Goal: Task Accomplishment & Management: Use online tool/utility

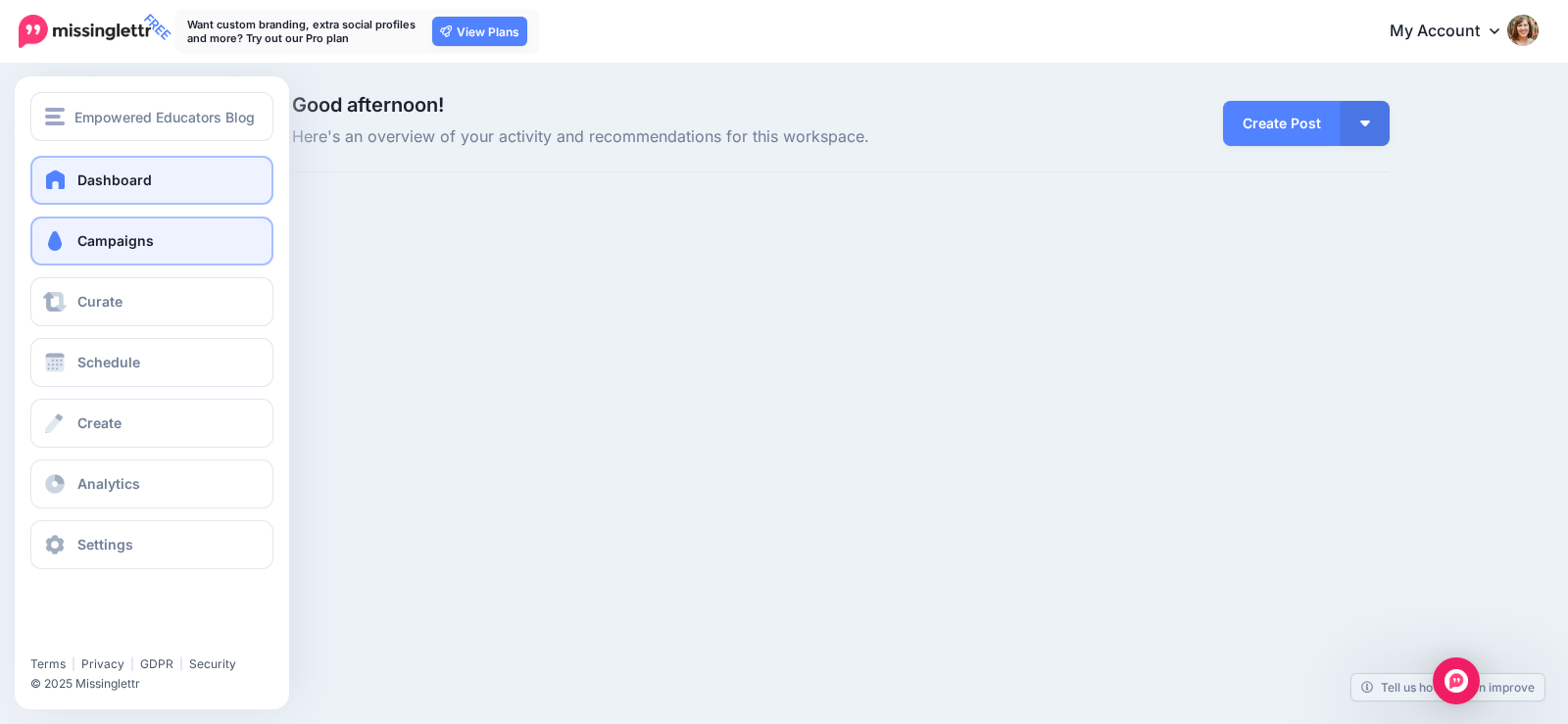
click at [100, 236] on span "Campaigns" at bounding box center [116, 240] width 77 height 17
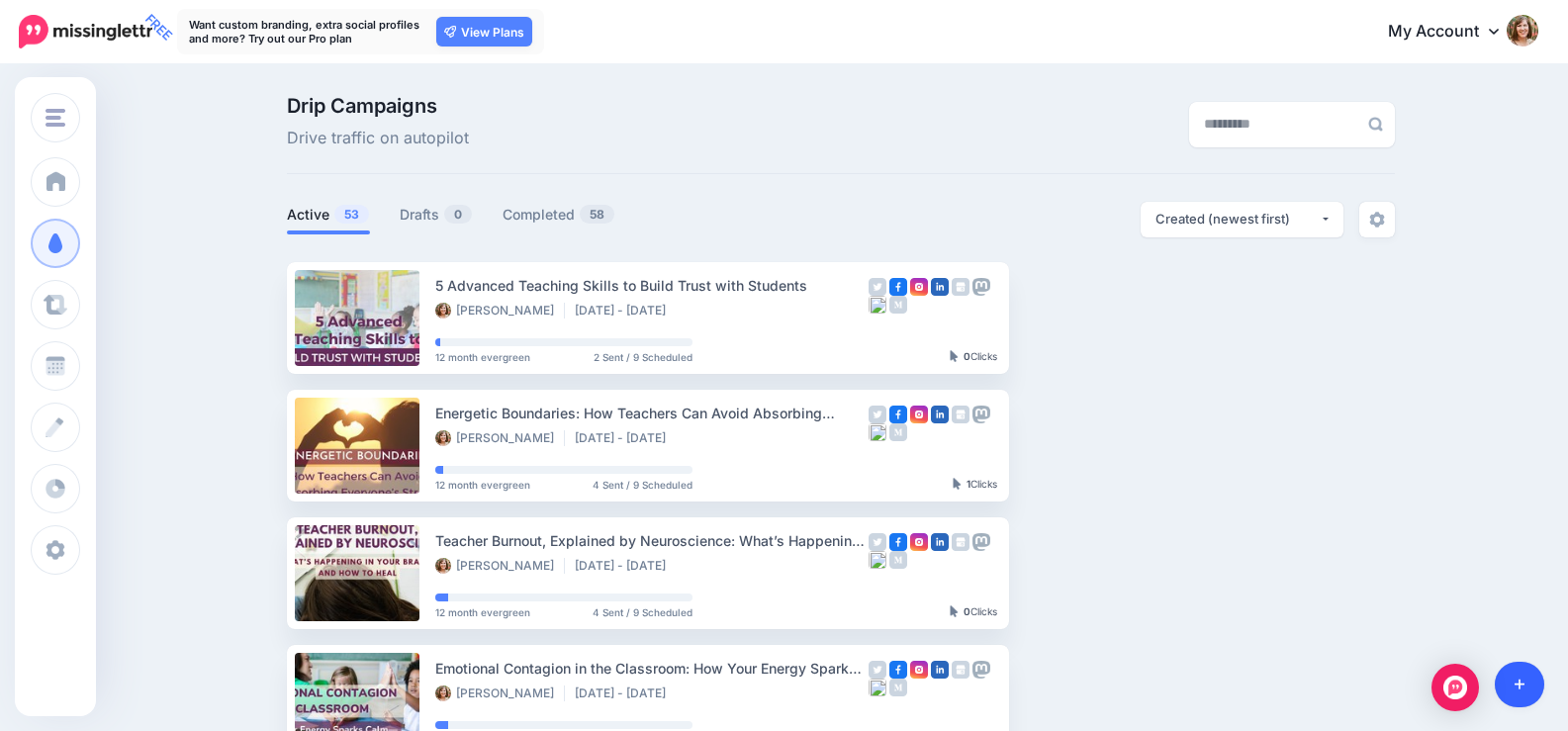
click at [1518, 680] on icon at bounding box center [1520, 685] width 11 height 14
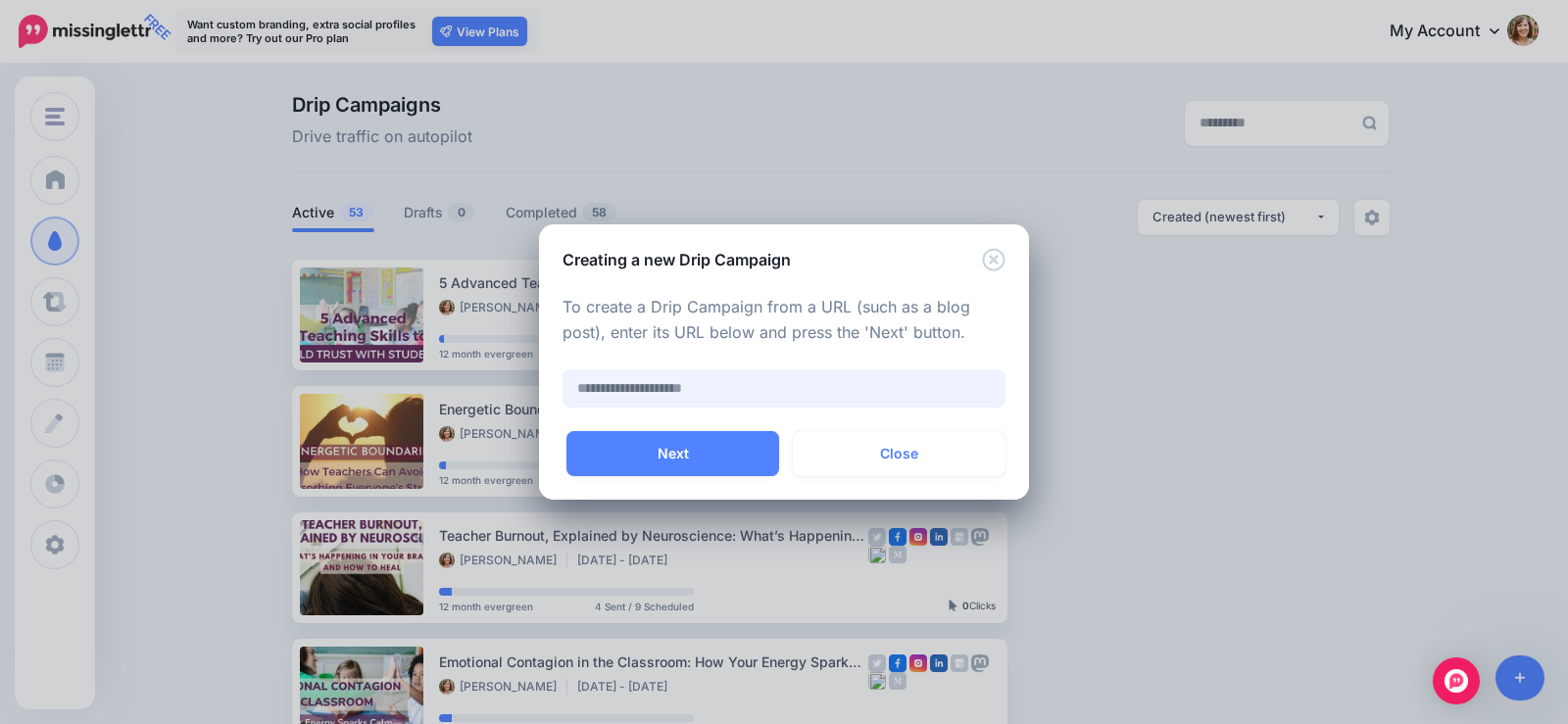
click at [735, 385] on input "text" at bounding box center [784, 388] width 443 height 38
paste input "**********"
type input "**********"
click at [710, 451] on button "Next" at bounding box center [673, 454] width 213 height 45
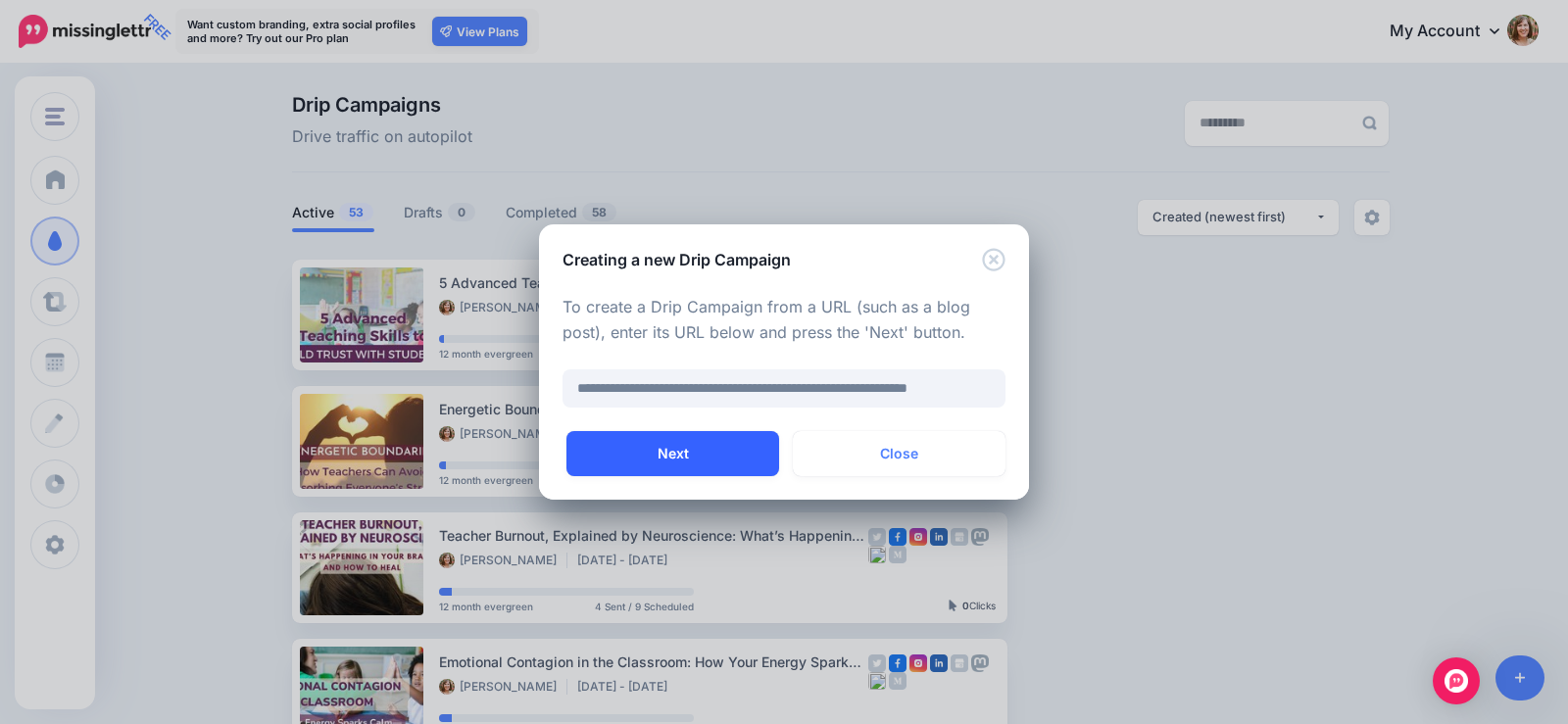
scroll to position [0, 0]
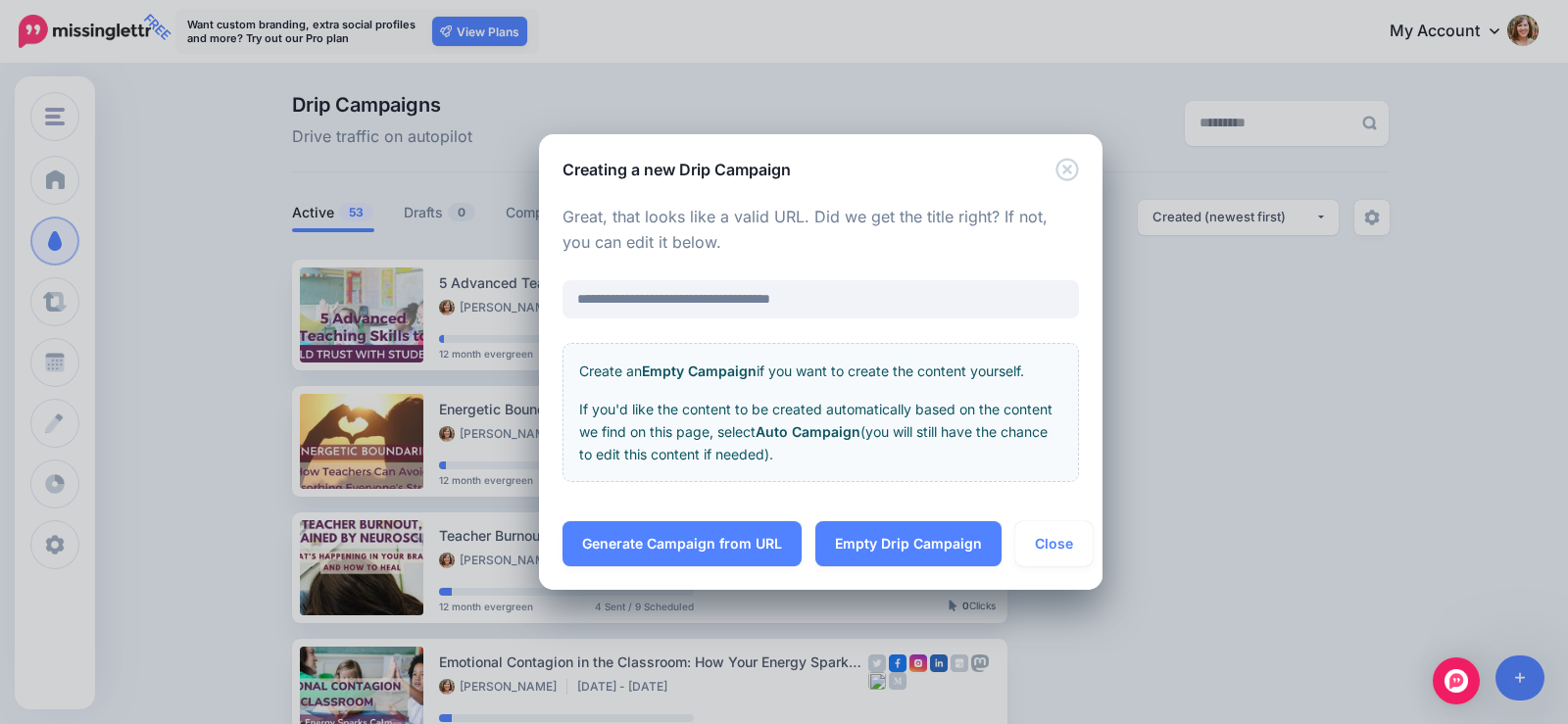
click at [746, 536] on link "Generate Campaign from URL" at bounding box center [682, 544] width 239 height 45
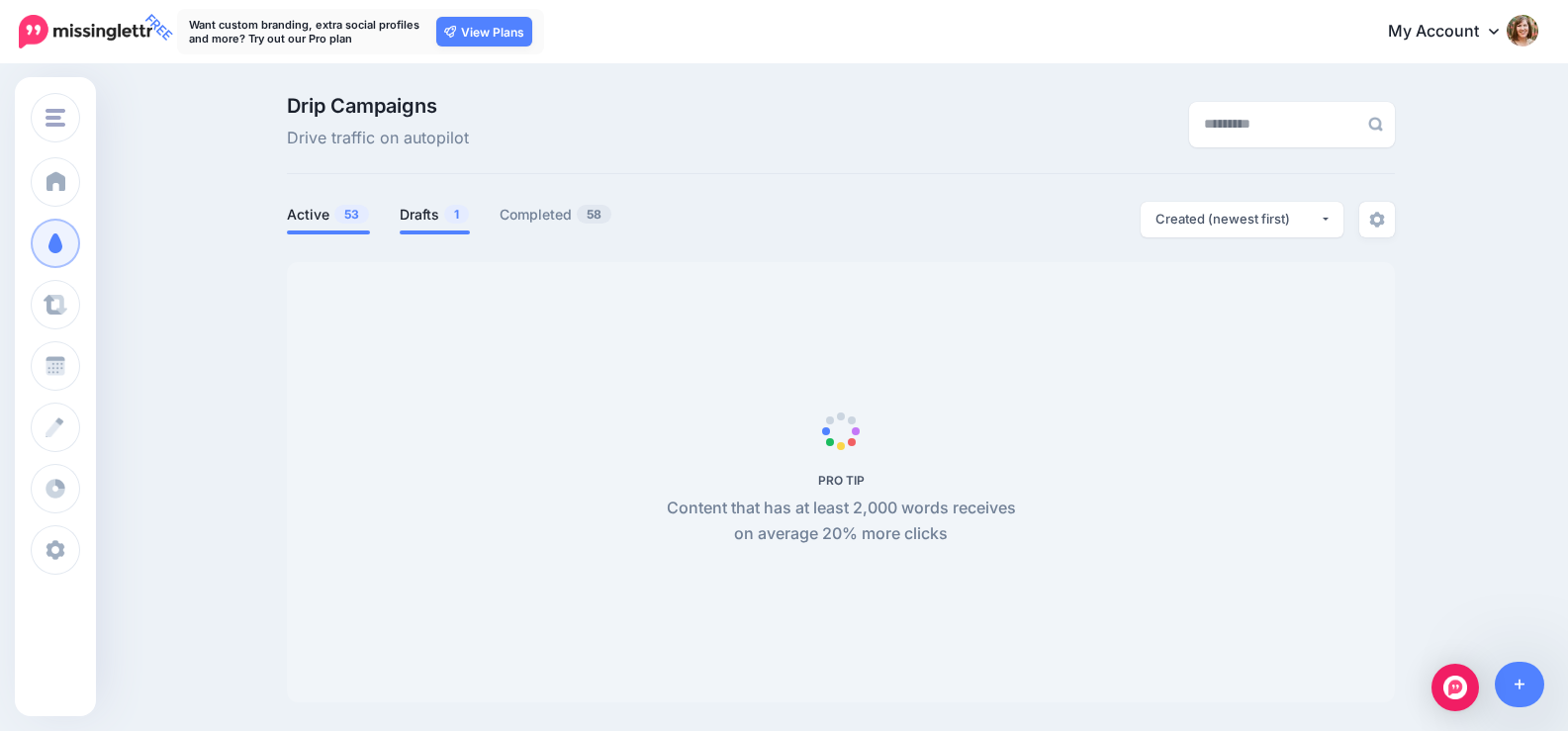
click at [442, 213] on link "Drafts 1" at bounding box center [435, 215] width 71 height 24
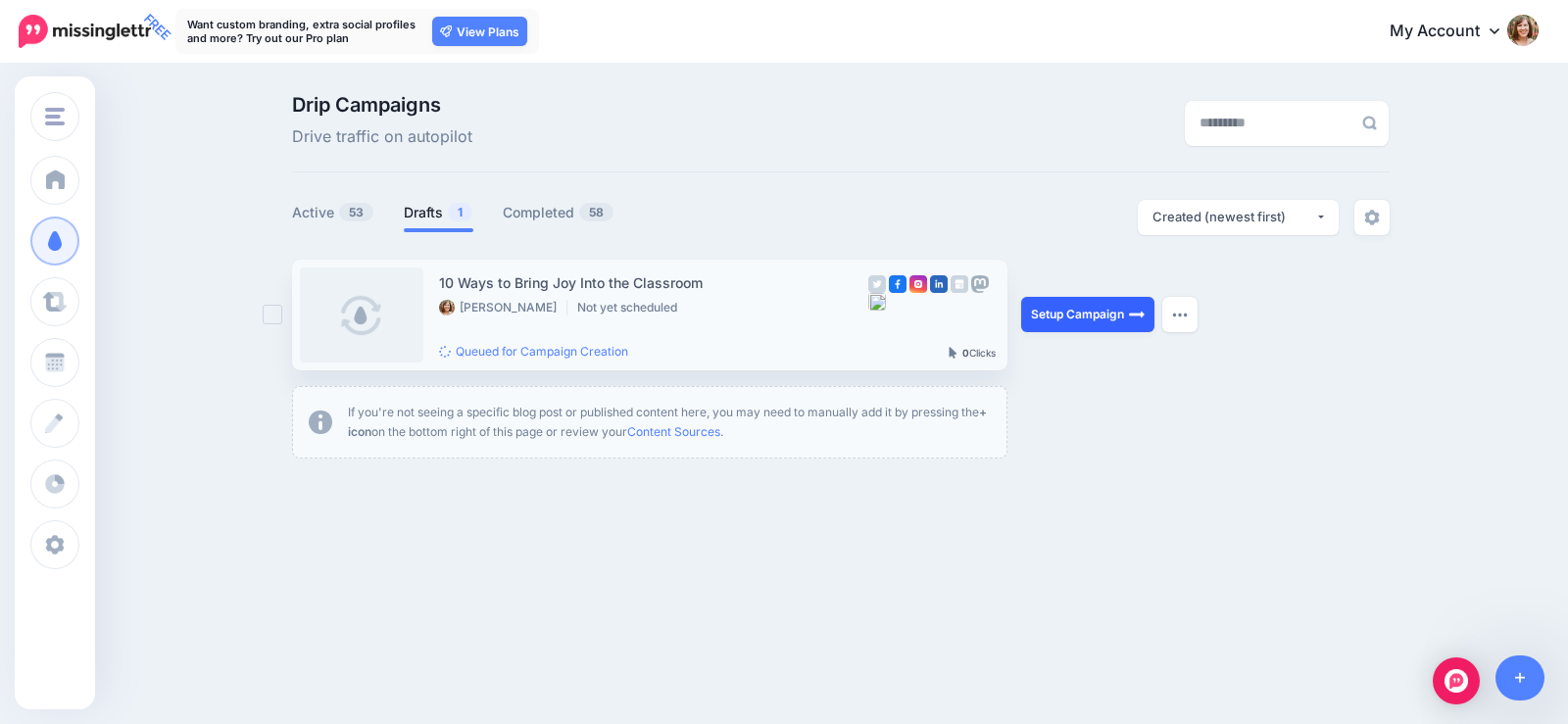
click at [1112, 316] on link "Setup Campaign" at bounding box center [1087, 315] width 133 height 35
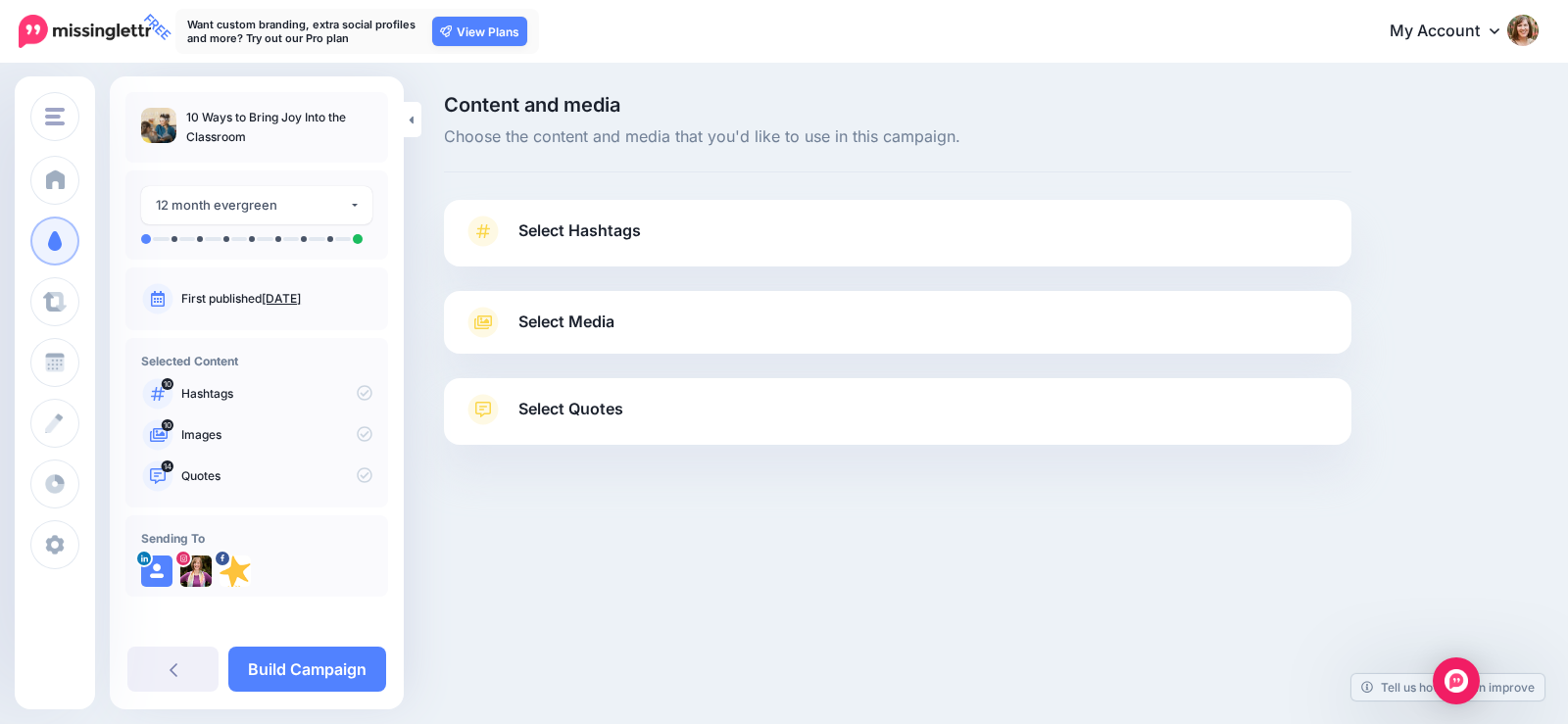
click at [633, 223] on span "Select Hashtags" at bounding box center [579, 230] width 122 height 27
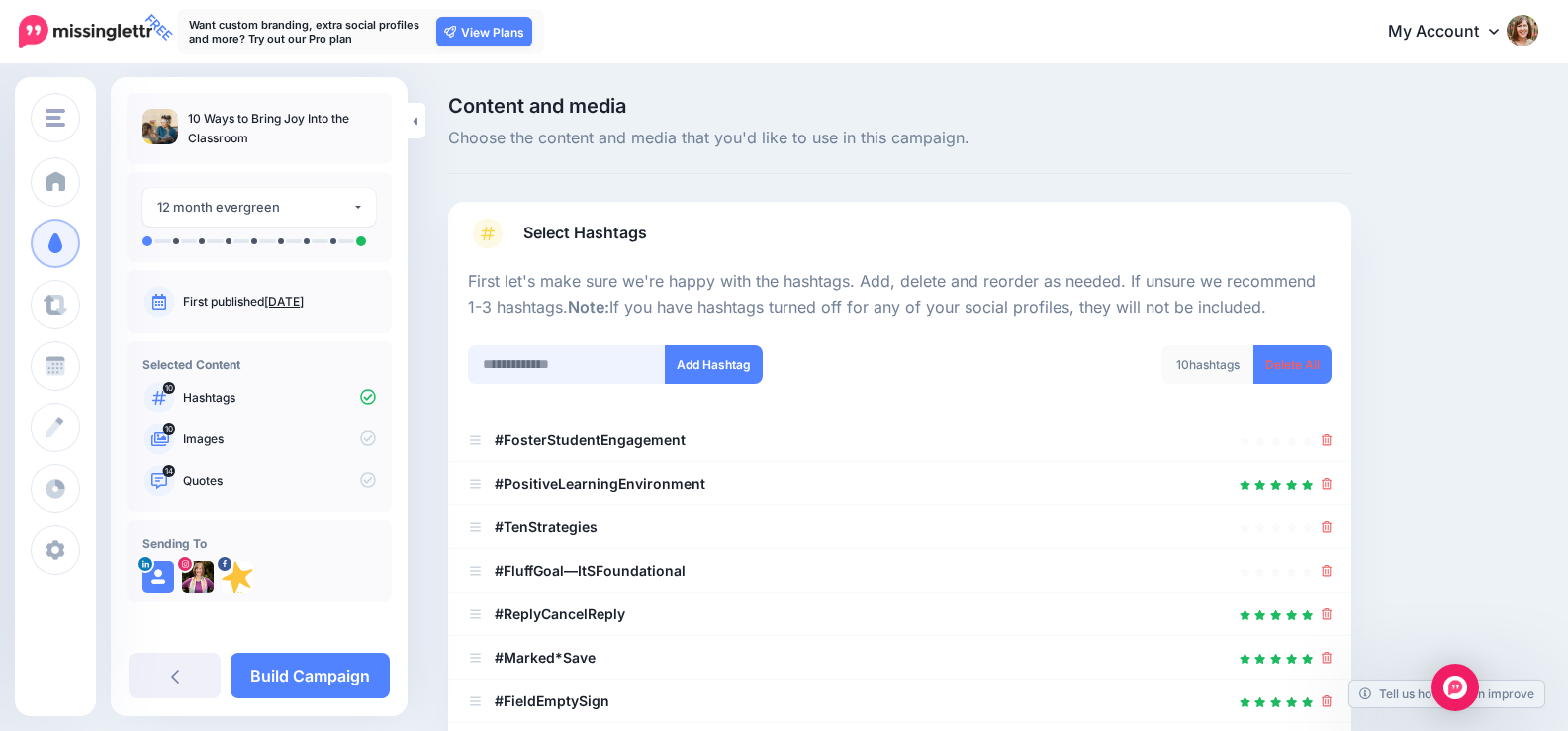
click at [615, 371] on input "text" at bounding box center [567, 364] width 198 height 39
type input "*"
click at [1332, 361] on link "Delete All" at bounding box center [1293, 364] width 79 height 39
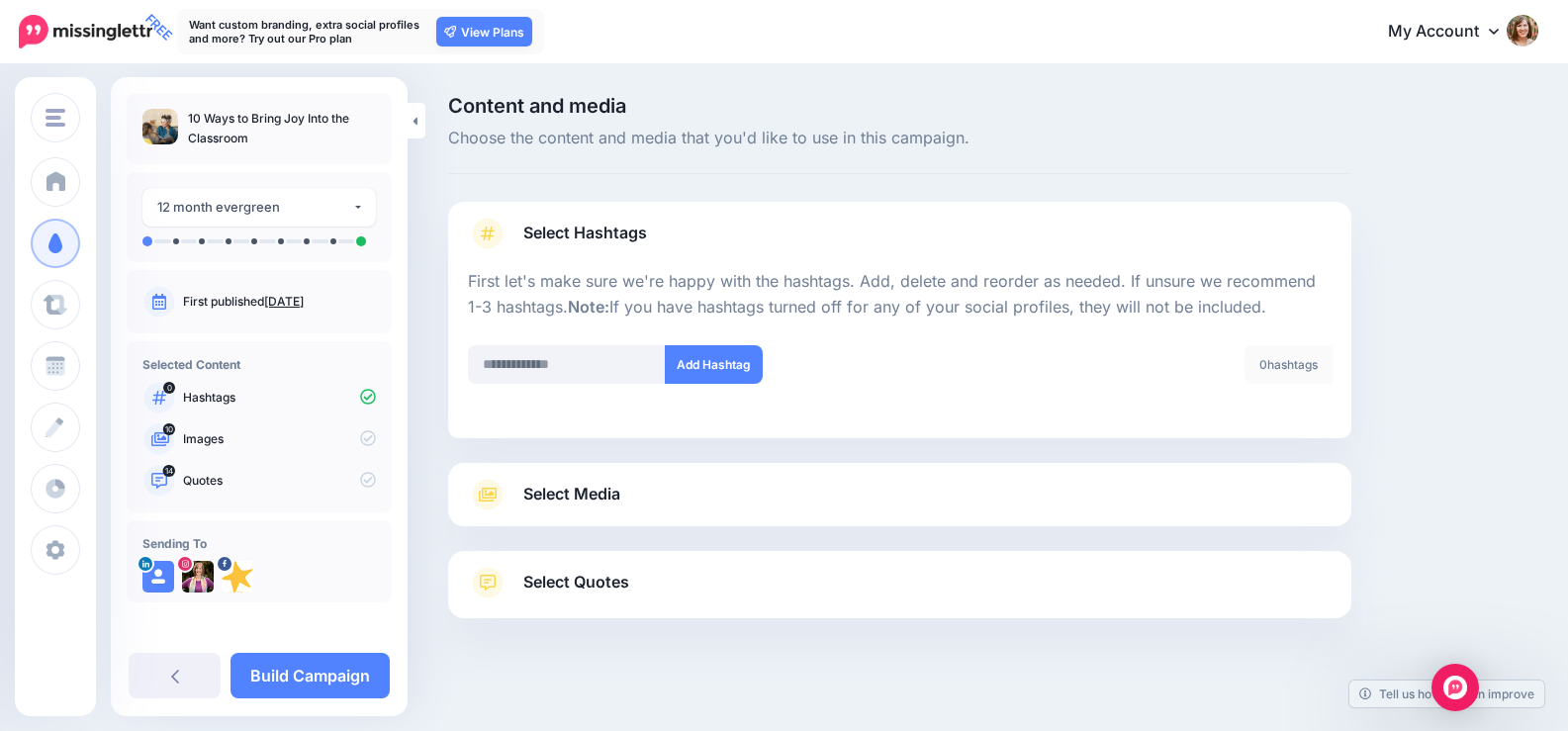
scroll to position [16, 0]
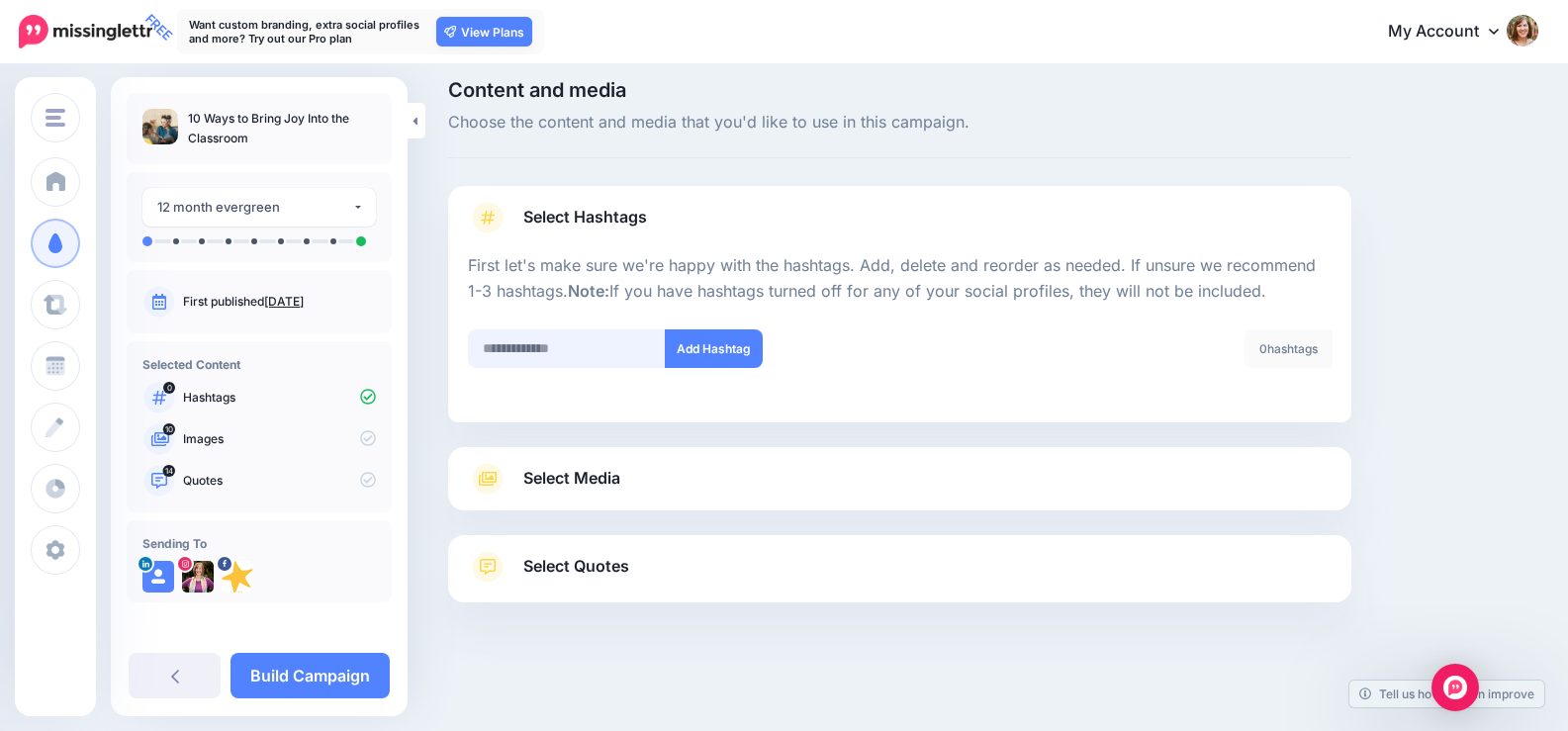
click at [508, 361] on input "text" at bounding box center [567, 348] width 198 height 39
type input "**********"
click at [518, 351] on input "text" at bounding box center [567, 348] width 198 height 39
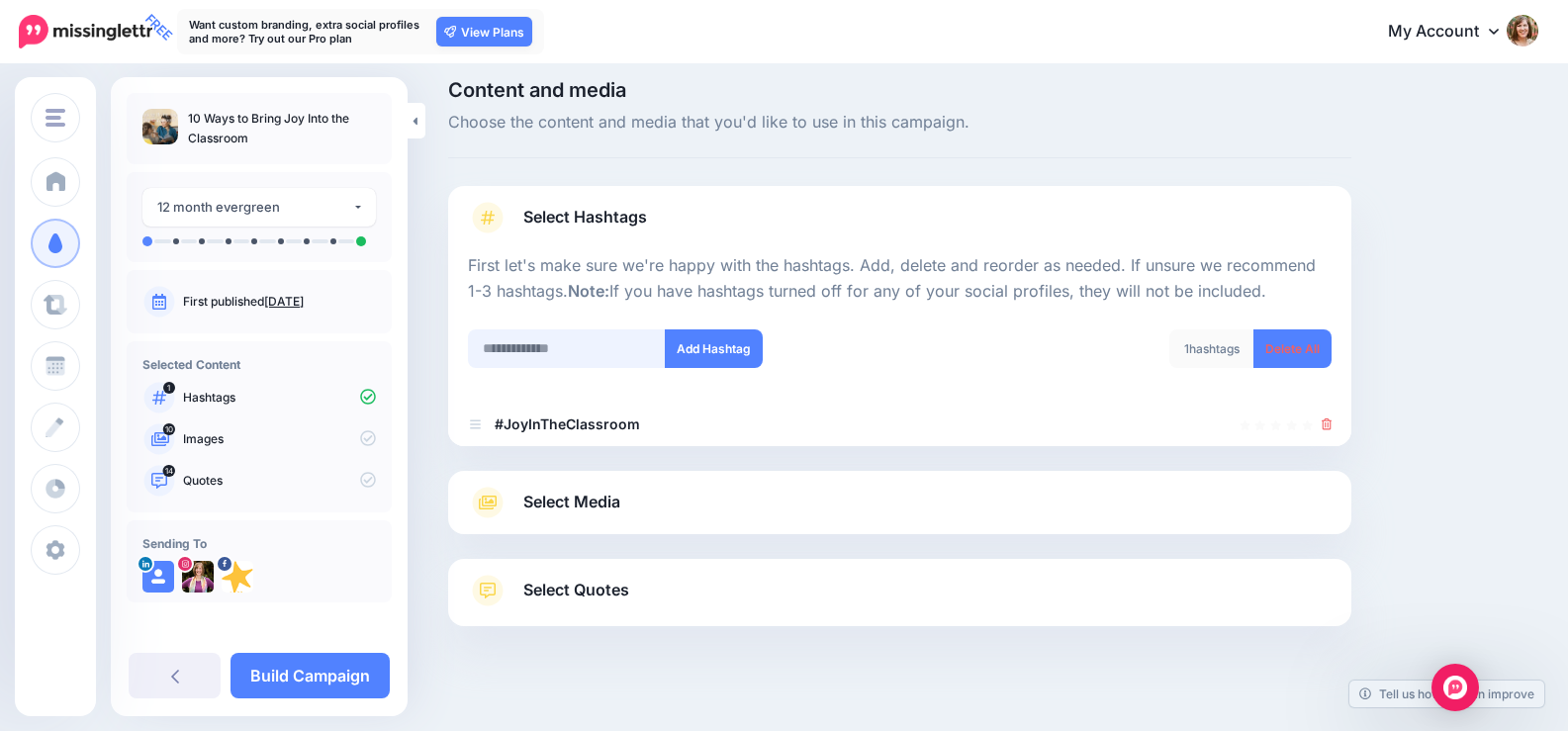
scroll to position [40, 0]
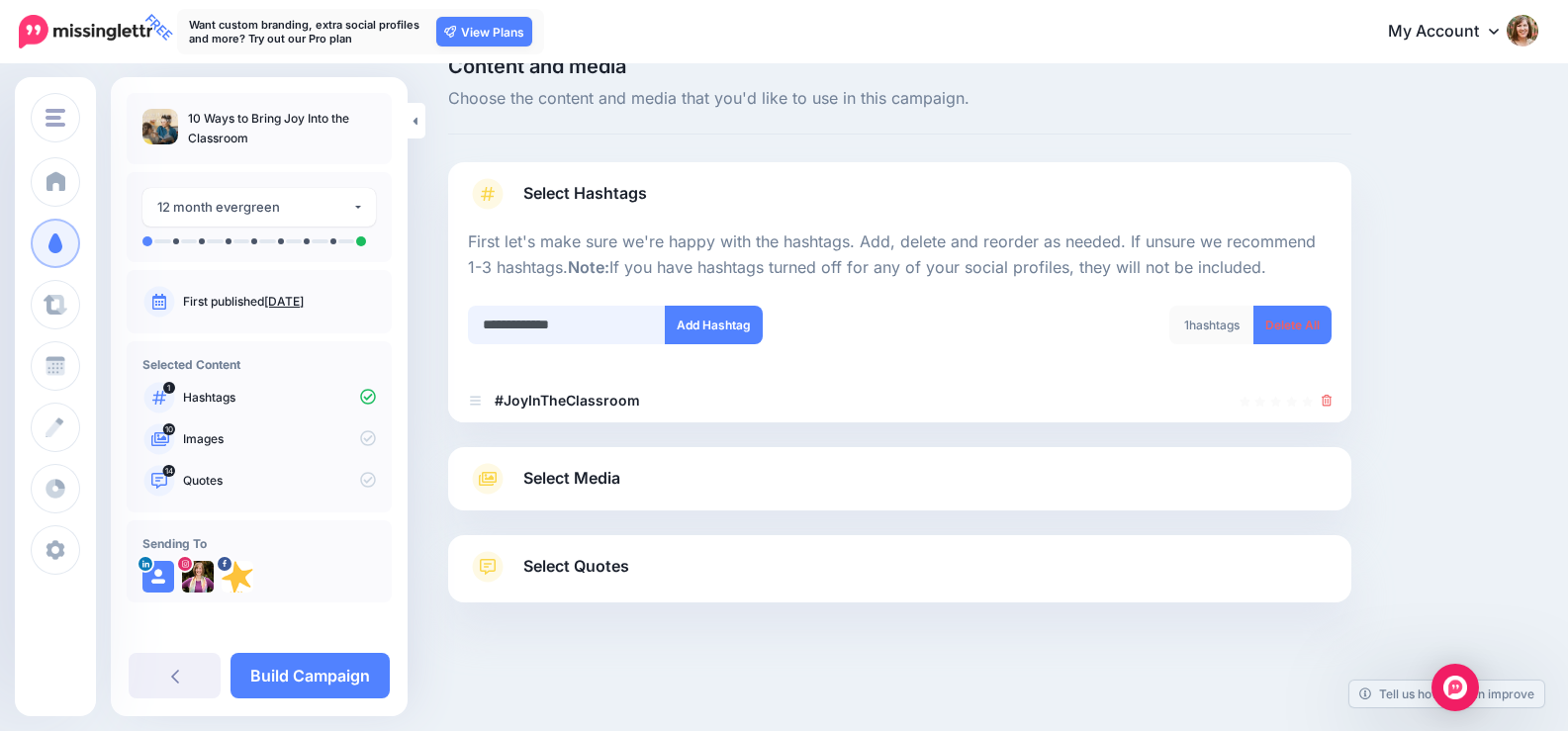
type input "**********"
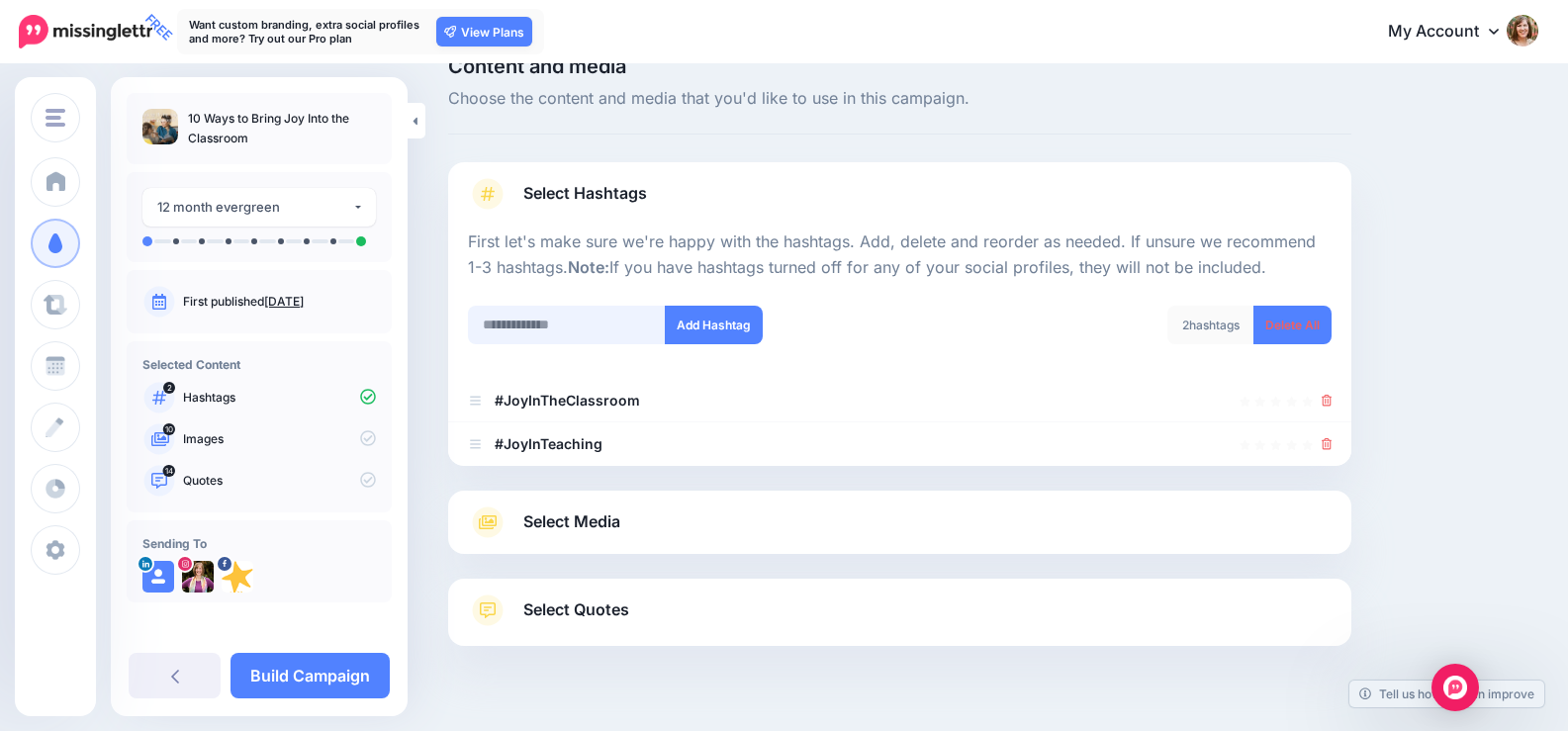
scroll to position [84, 0]
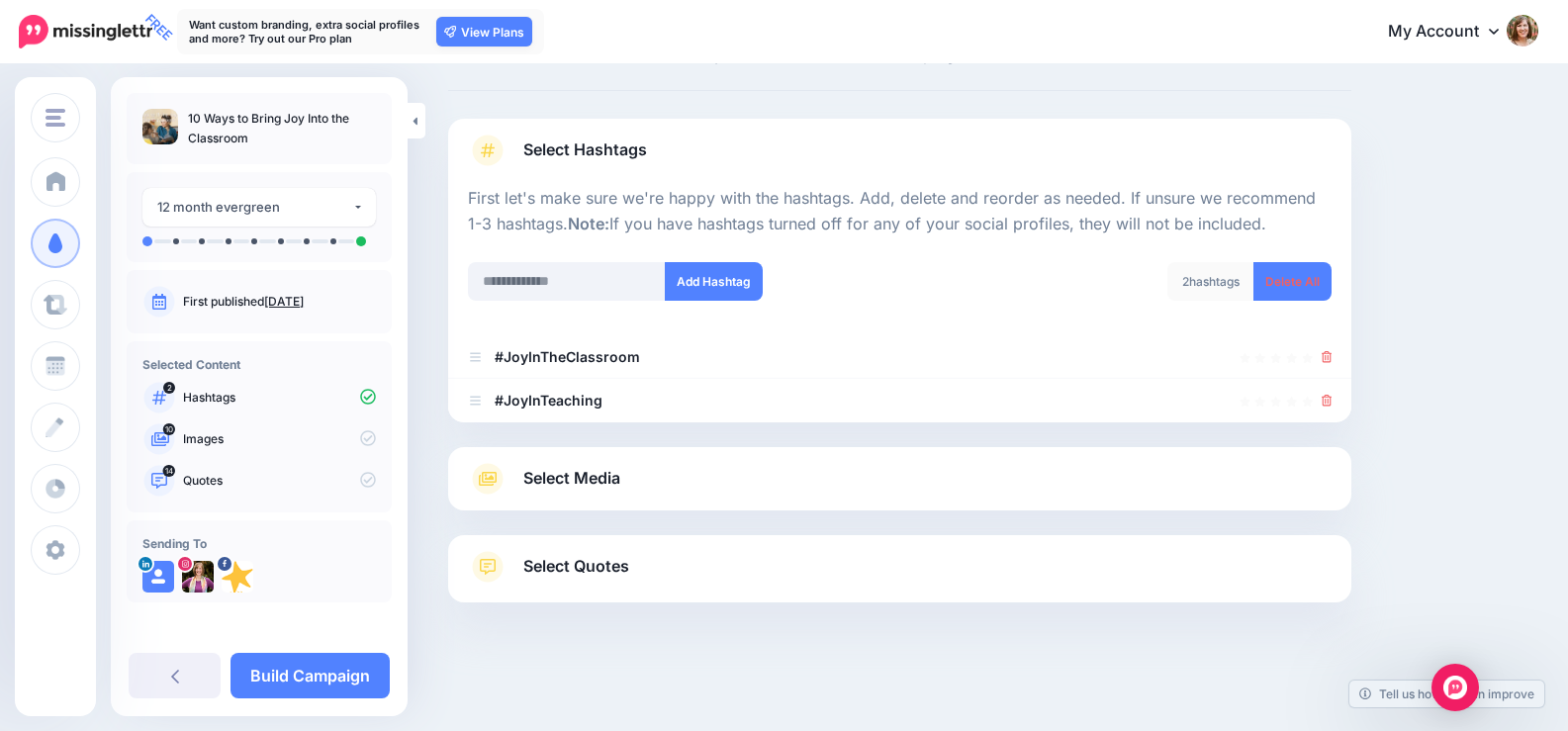
click at [564, 485] on span "Select Media" at bounding box center [572, 478] width 97 height 27
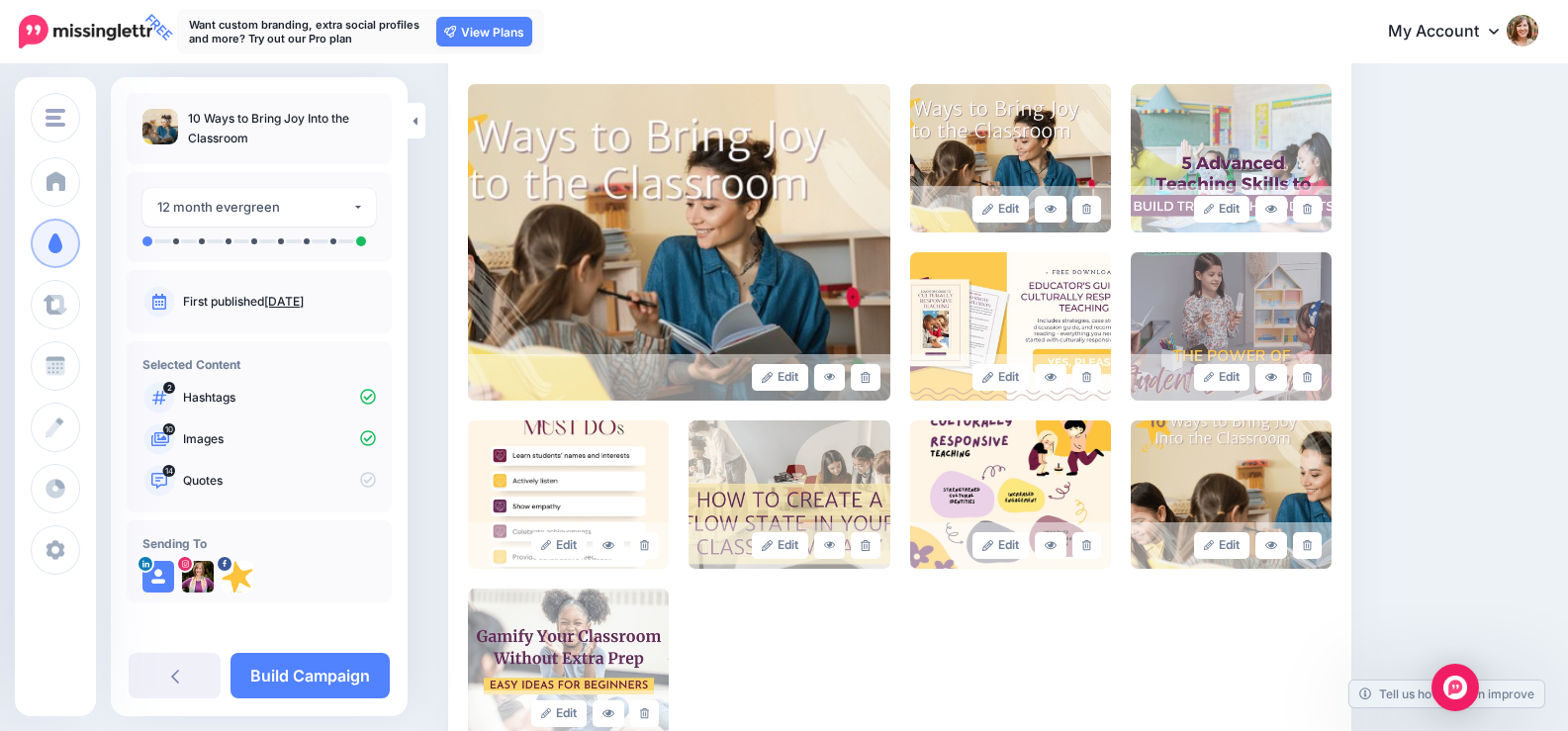
scroll to position [479, 0]
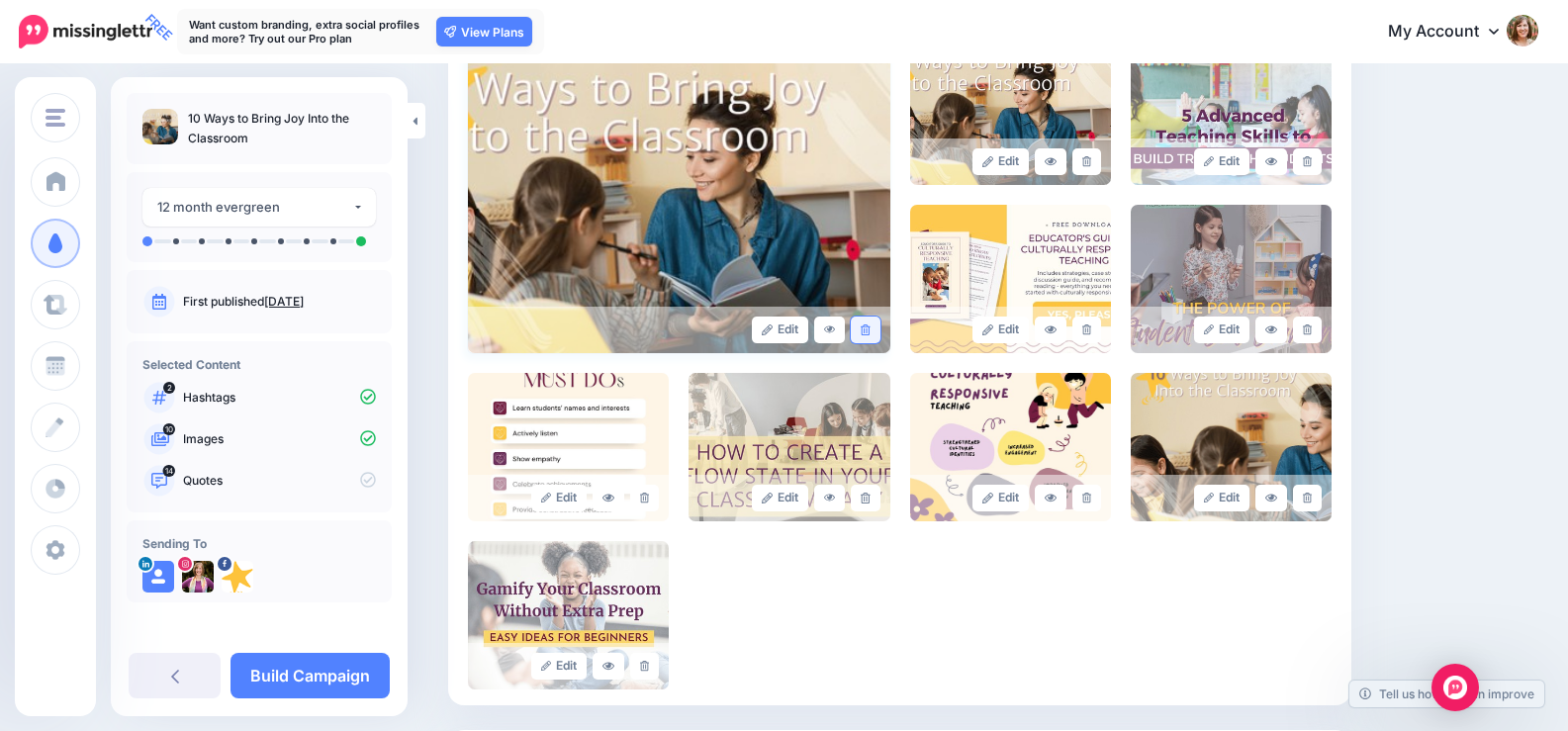
click at [870, 328] on icon at bounding box center [865, 329] width 9 height 11
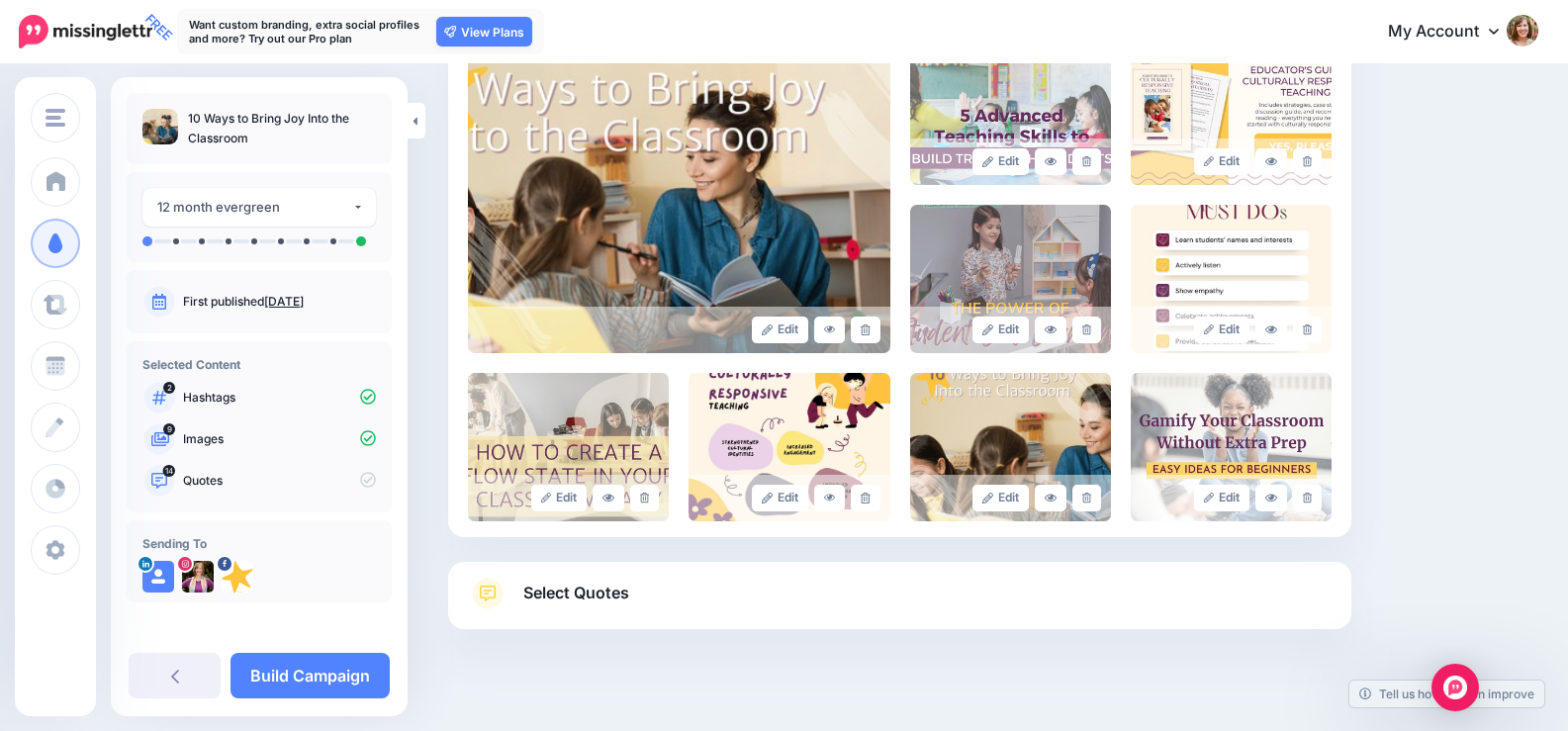
click at [870, 328] on icon at bounding box center [865, 329] width 9 height 11
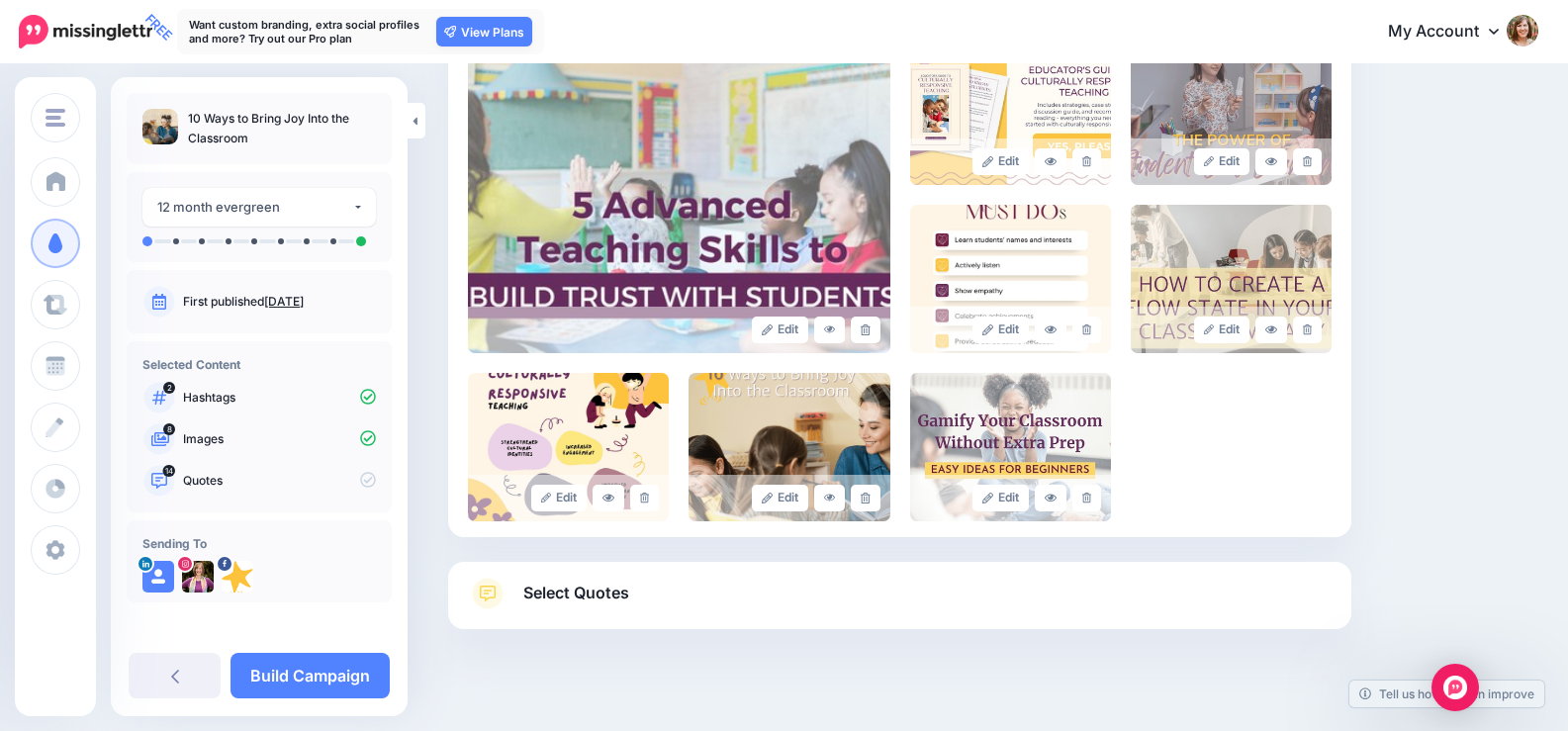
click at [870, 328] on icon at bounding box center [865, 329] width 9 height 11
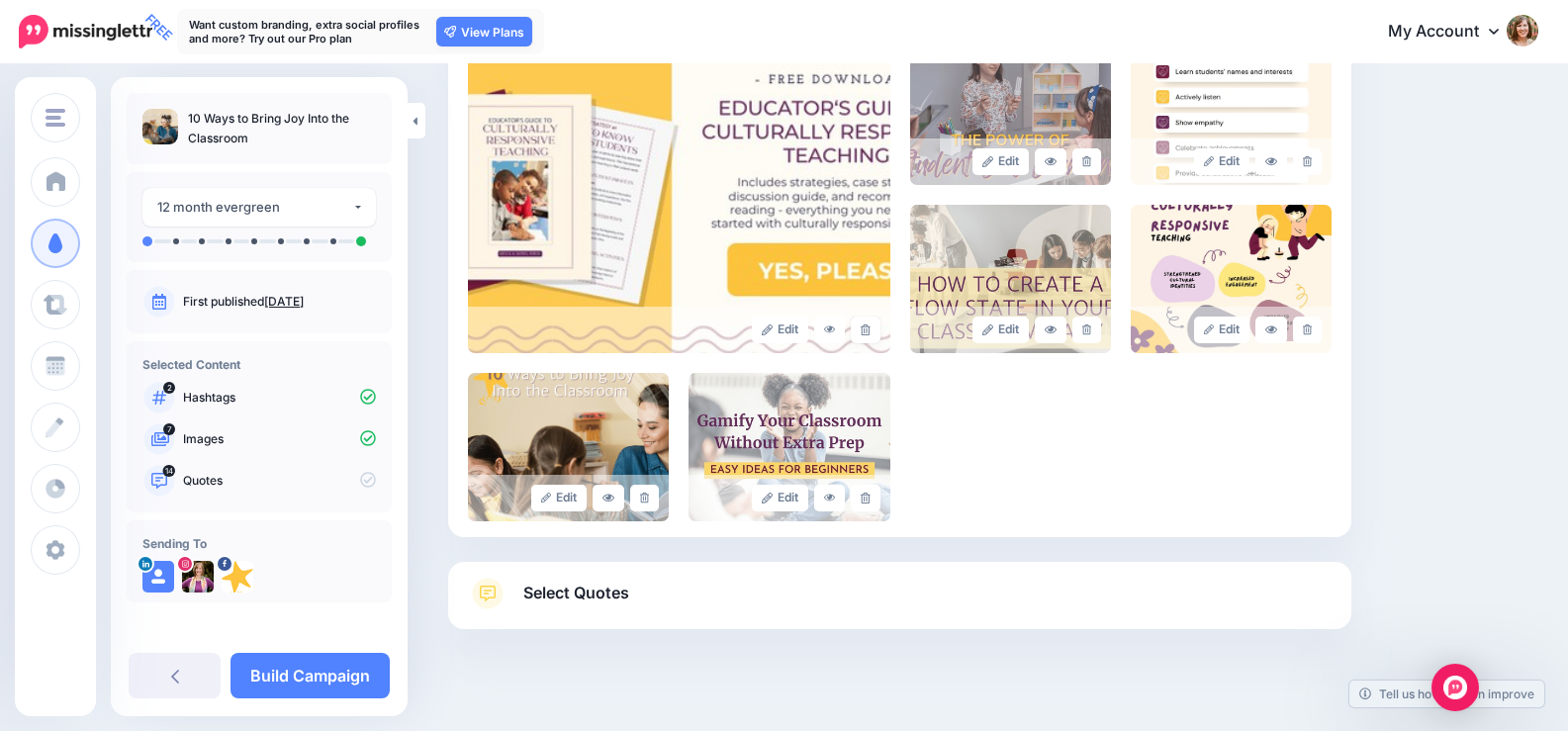
click at [870, 328] on icon at bounding box center [865, 329] width 9 height 11
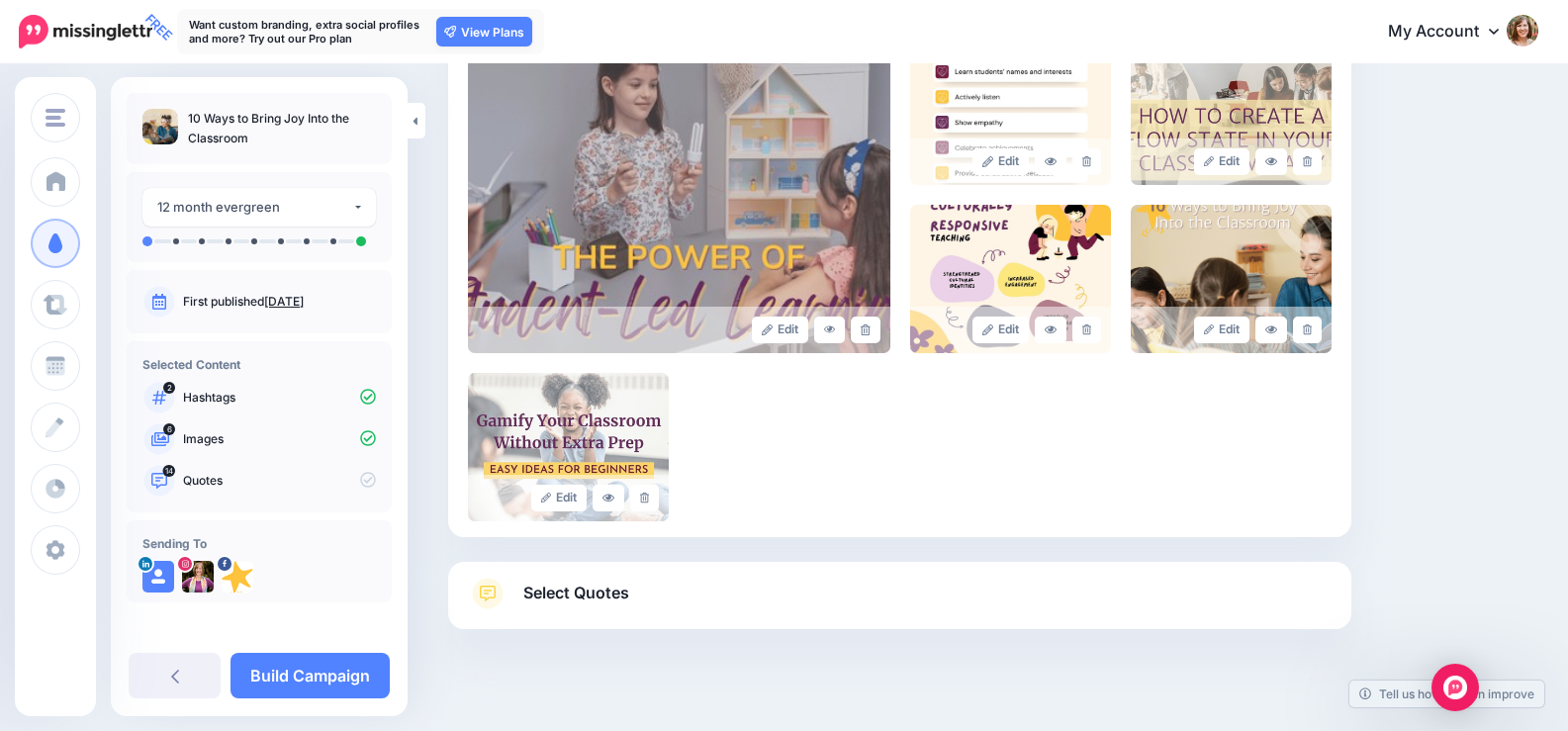
click at [870, 328] on icon at bounding box center [865, 329] width 9 height 11
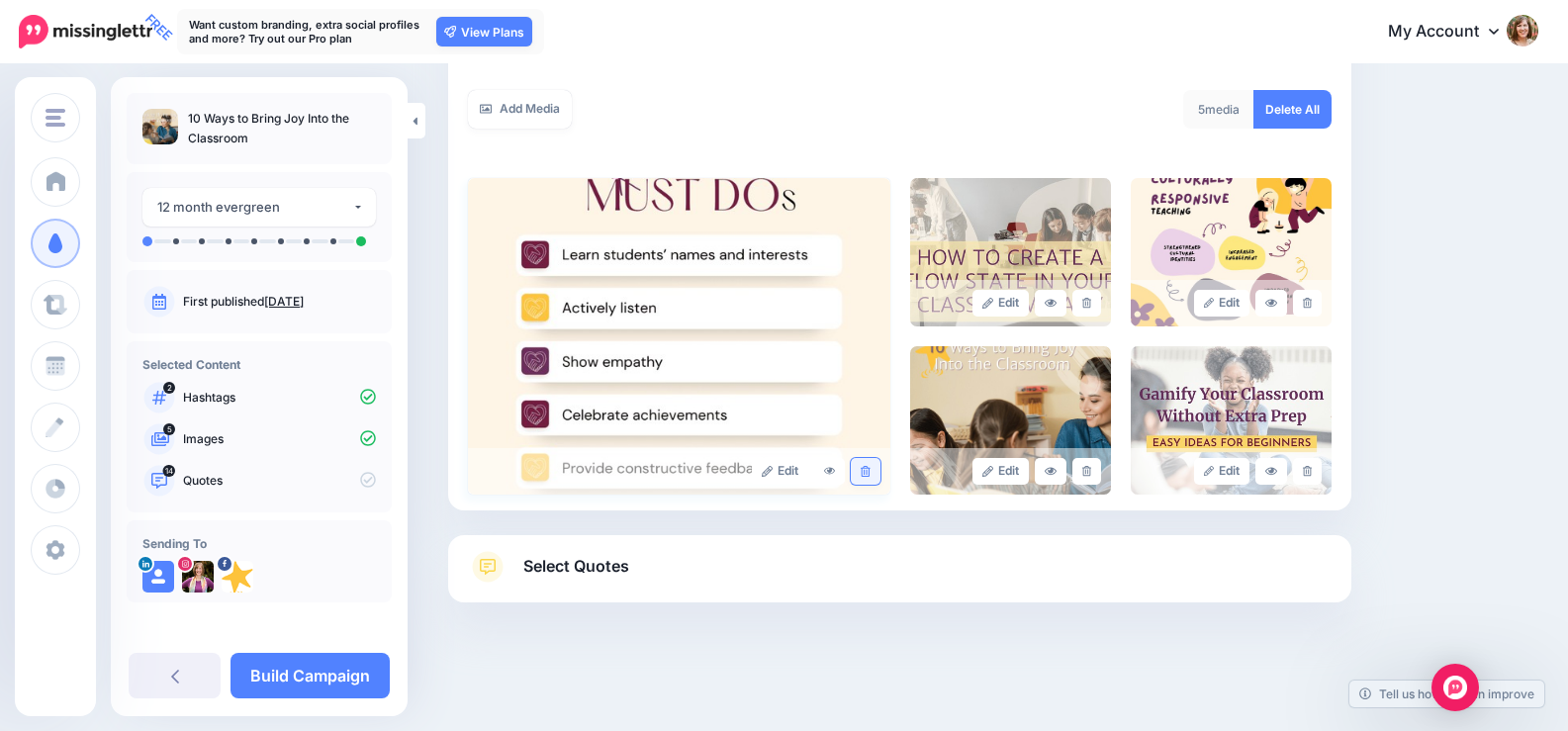
click at [867, 483] on link at bounding box center [865, 471] width 29 height 27
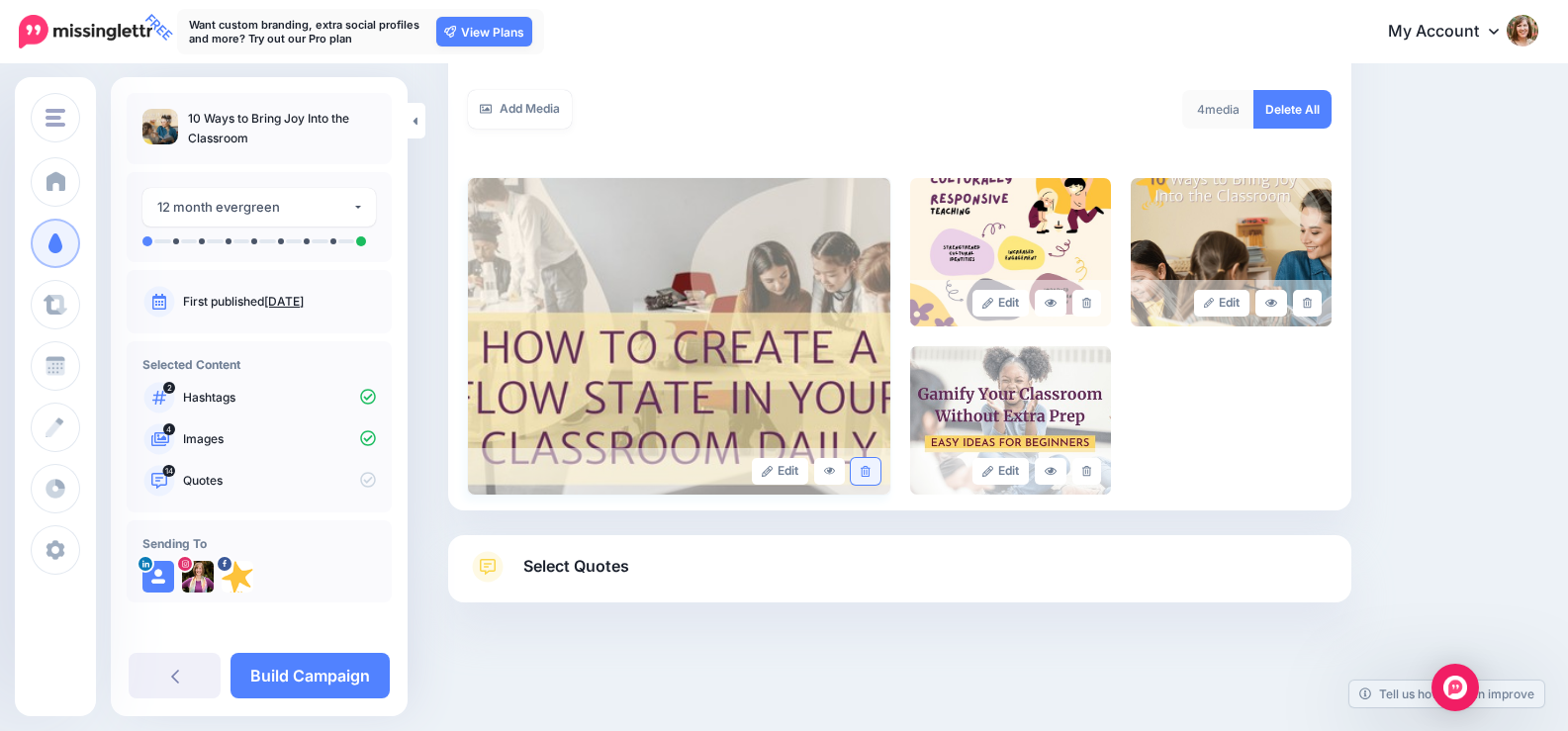
click at [870, 473] on icon at bounding box center [865, 471] width 9 height 11
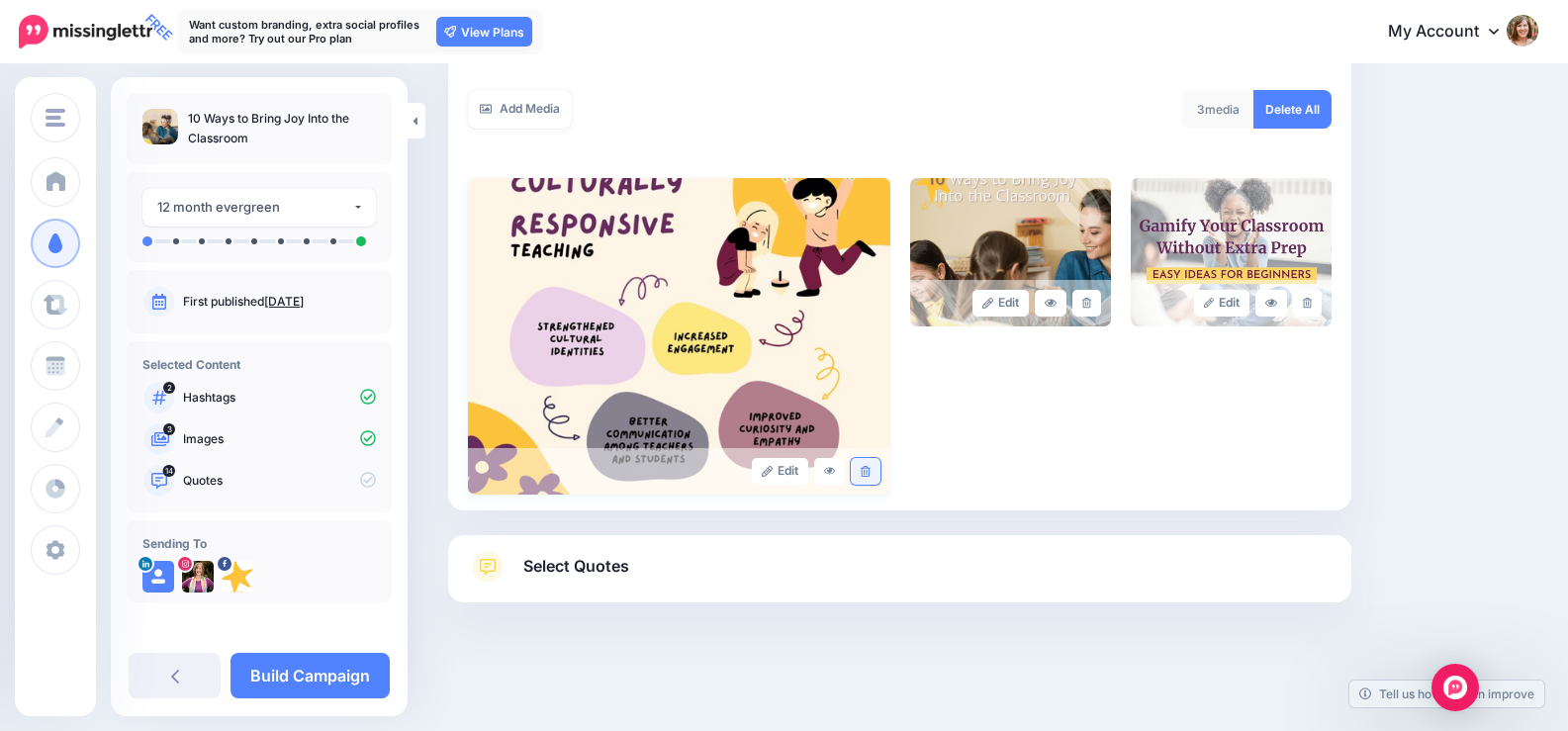
click at [867, 468] on icon at bounding box center [865, 471] width 9 height 11
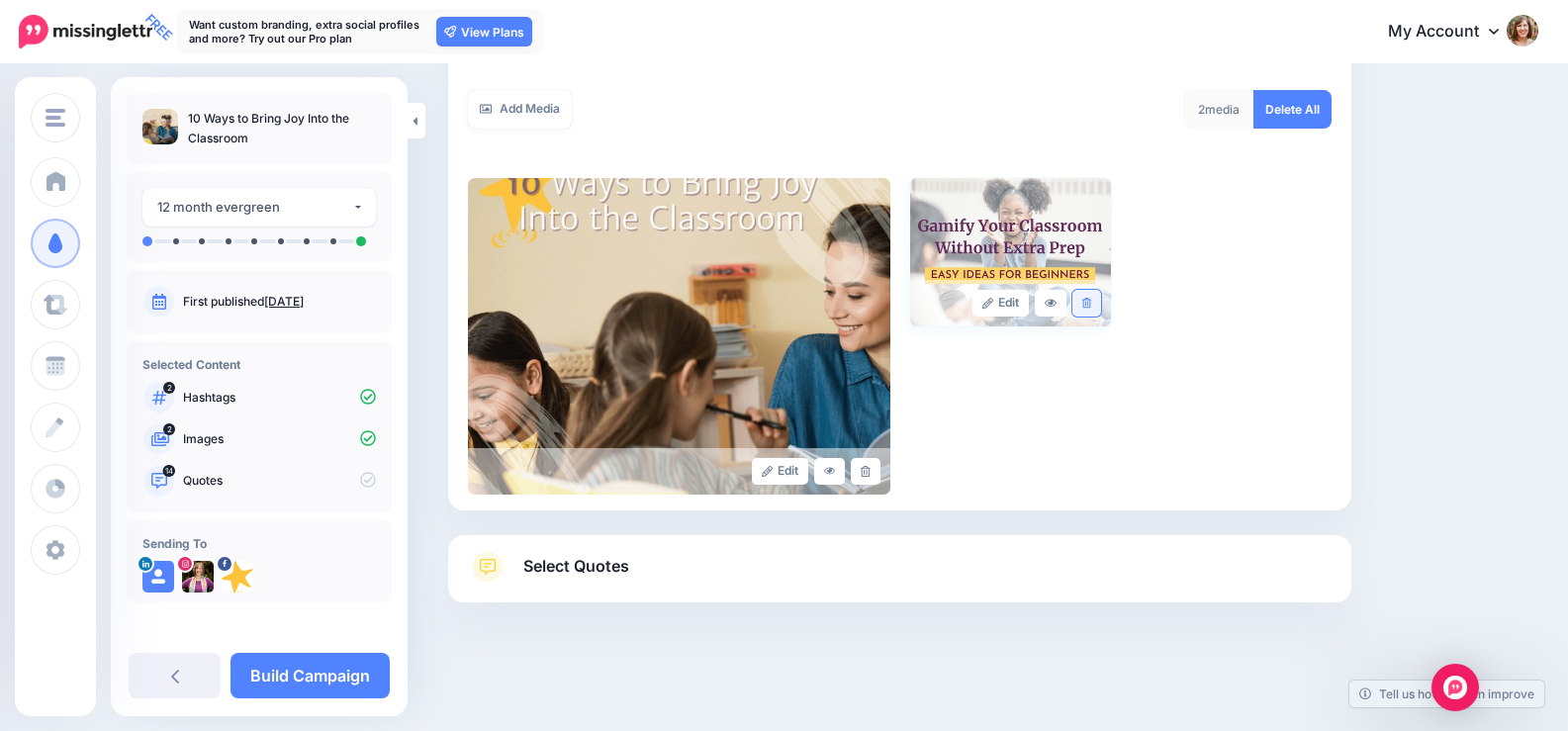
click at [1092, 299] on icon at bounding box center [1087, 303] width 9 height 11
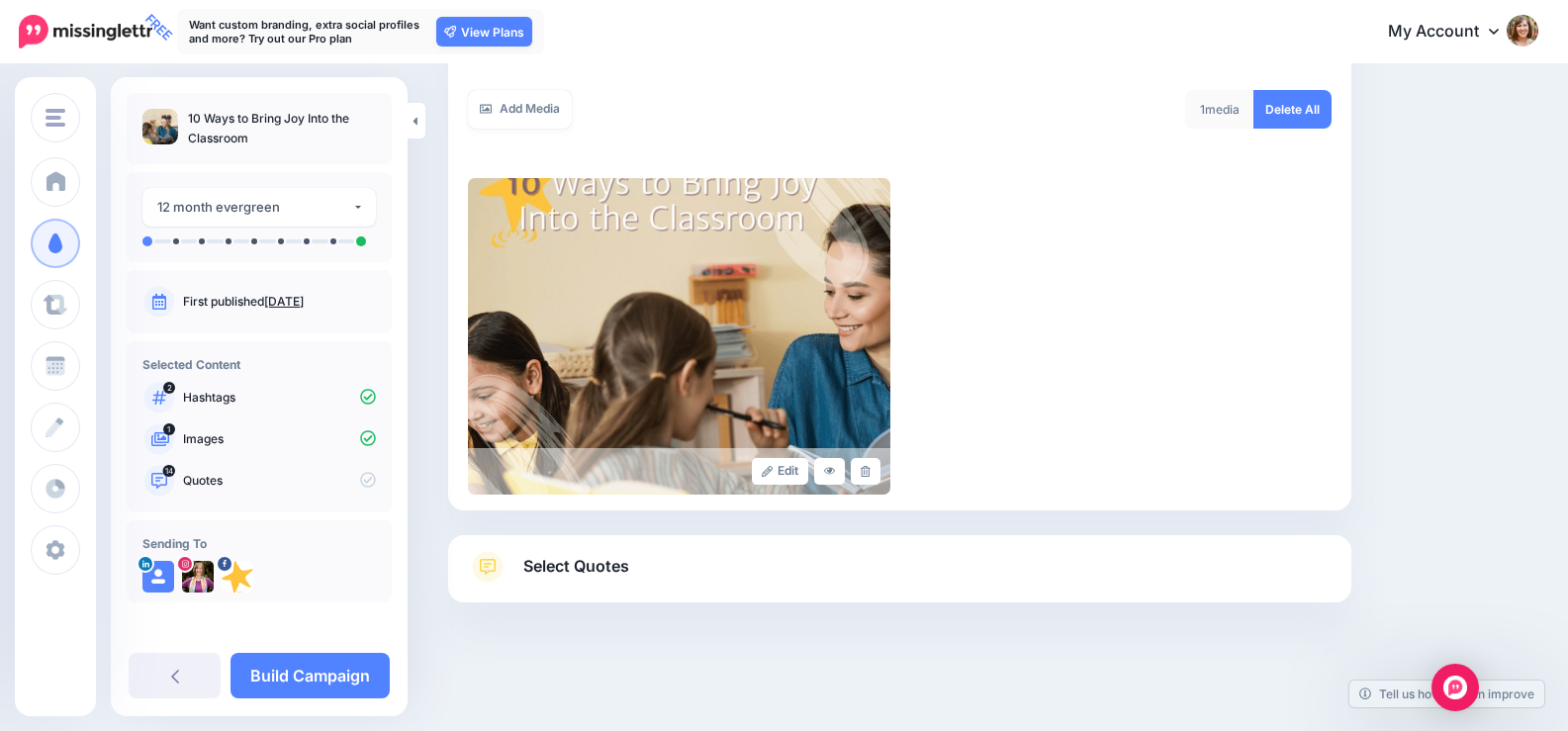
click at [568, 570] on span "Select Quotes" at bounding box center [576, 566] width 105 height 27
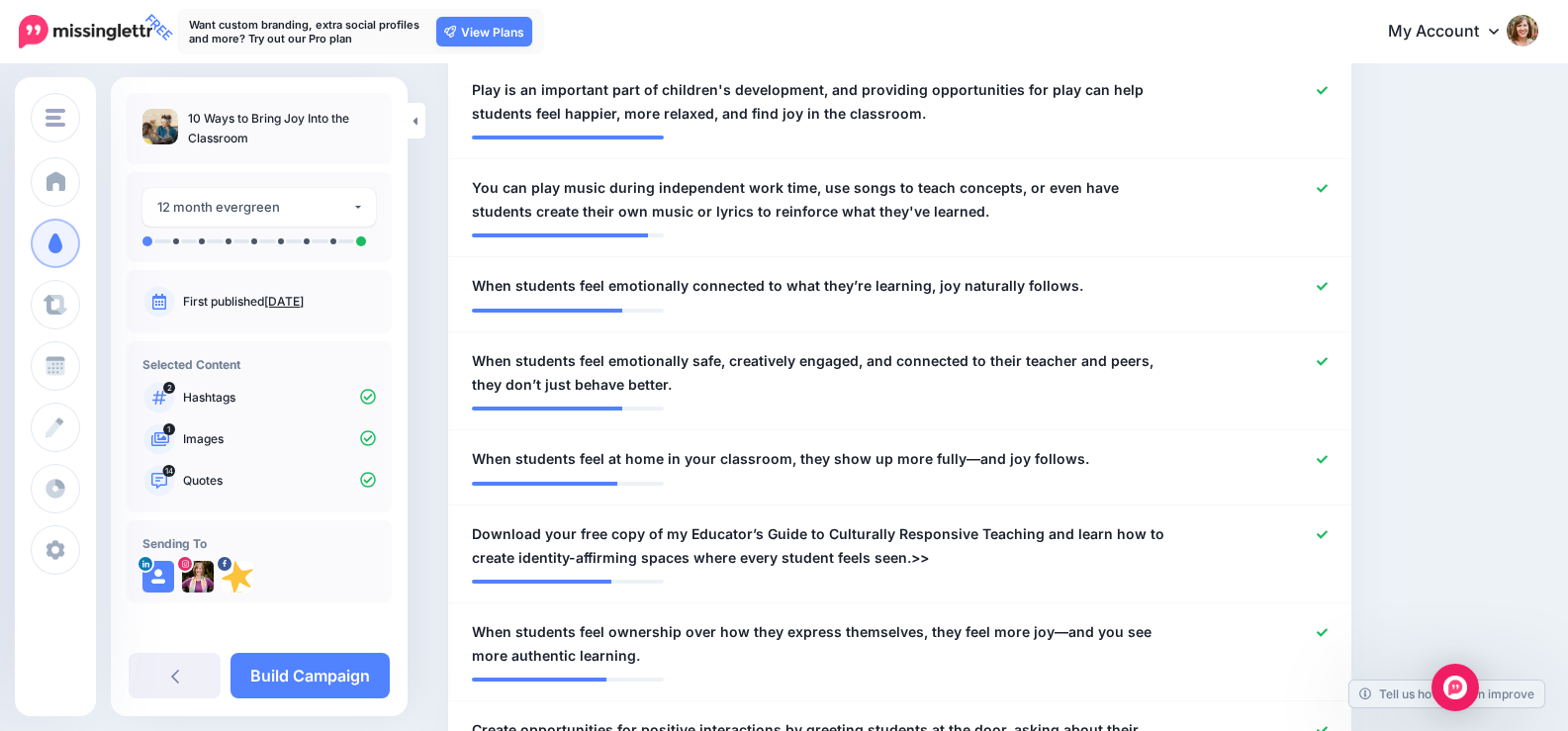
scroll to position [733, 0]
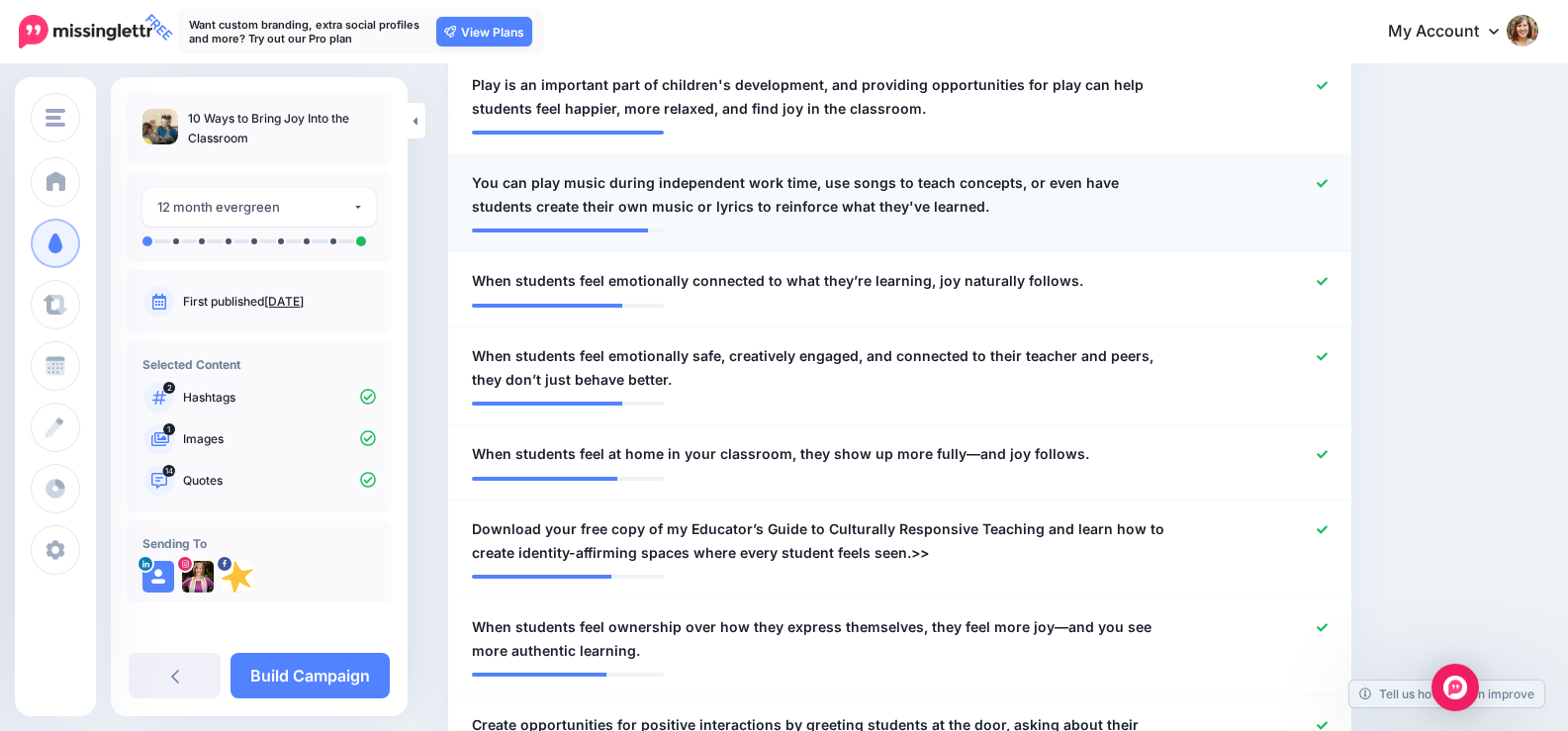
click at [1328, 182] on icon at bounding box center [1322, 183] width 11 height 11
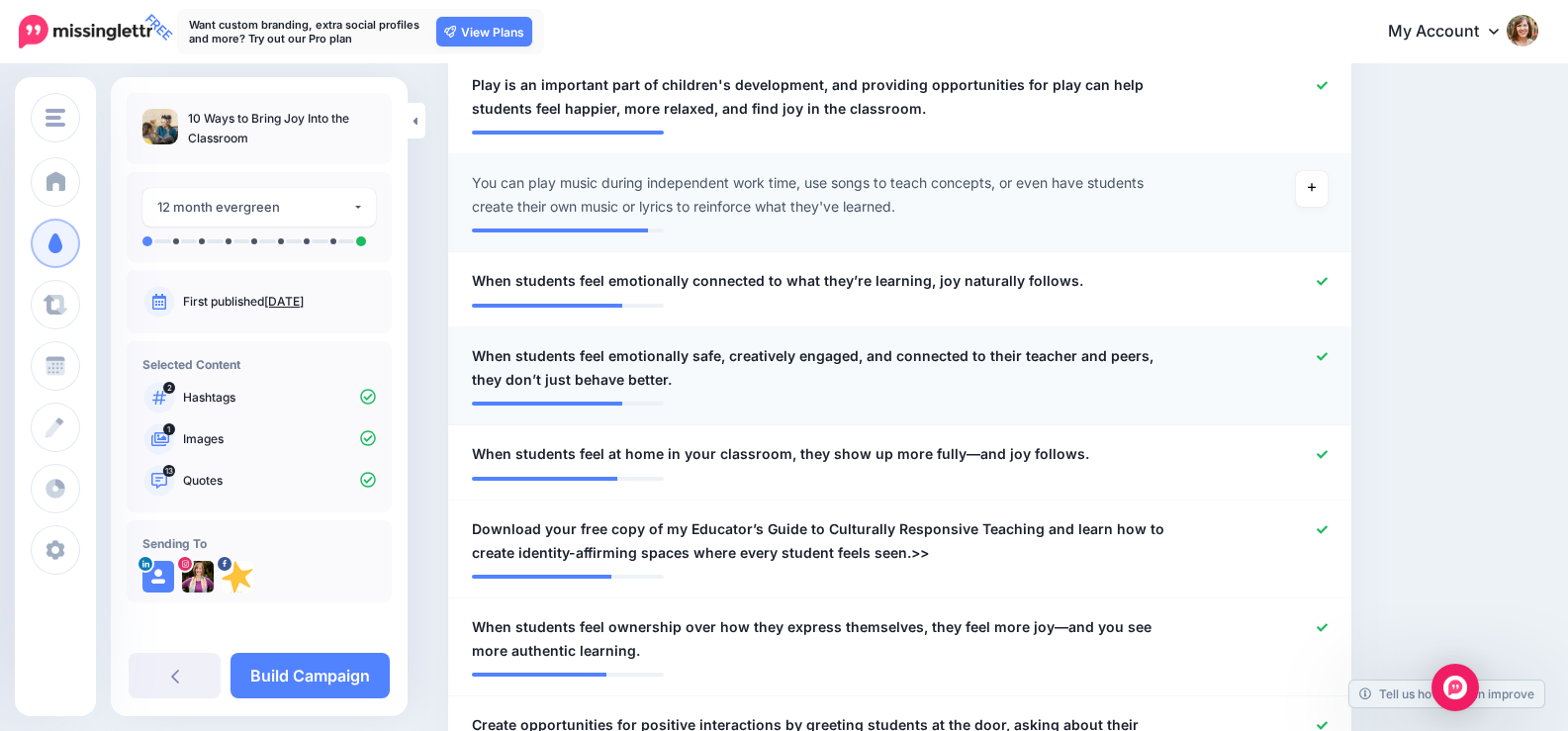
click at [1328, 356] on icon at bounding box center [1322, 356] width 11 height 11
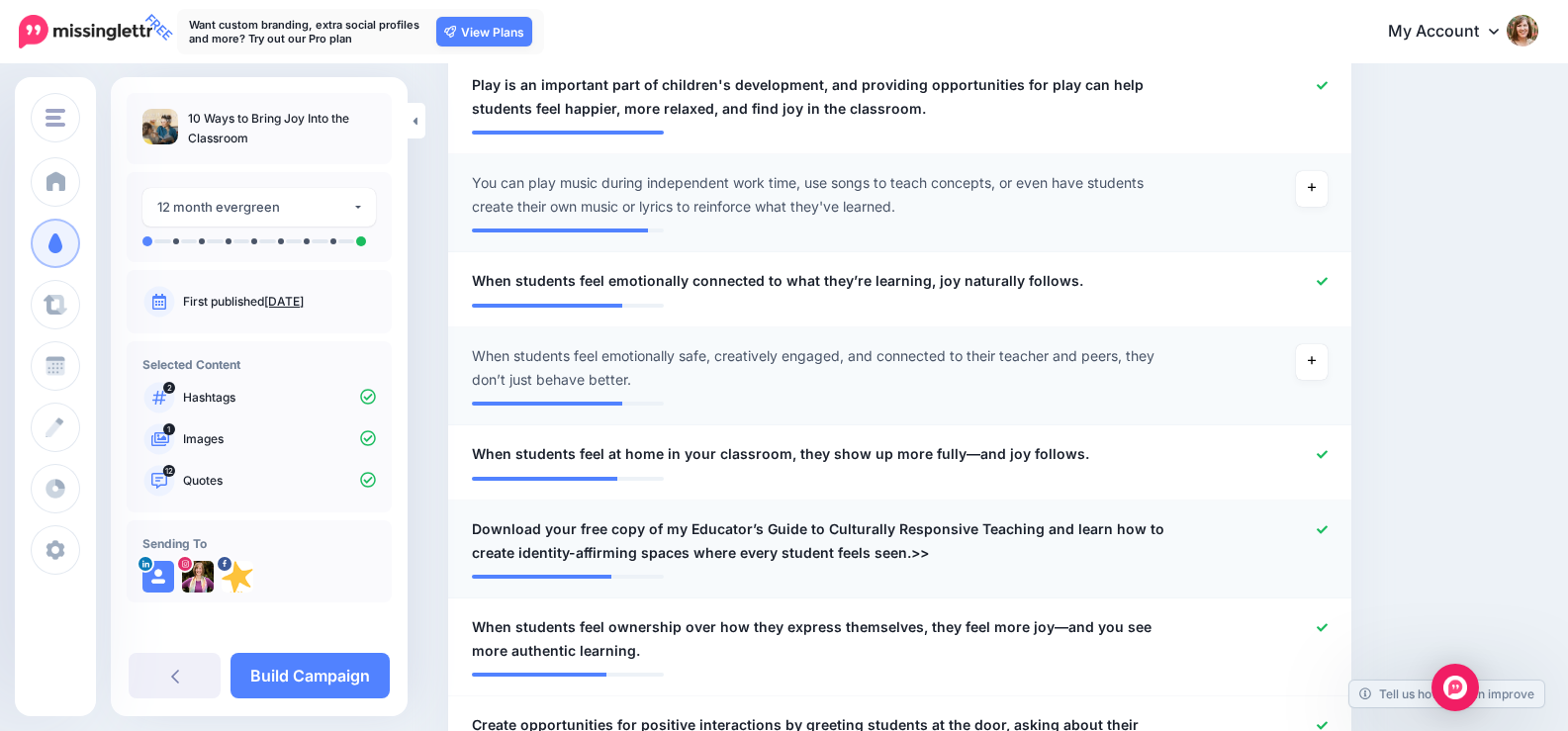
click at [1340, 528] on div at bounding box center [1269, 541] width 147 height 48
click at [1328, 530] on icon at bounding box center [1322, 529] width 11 height 11
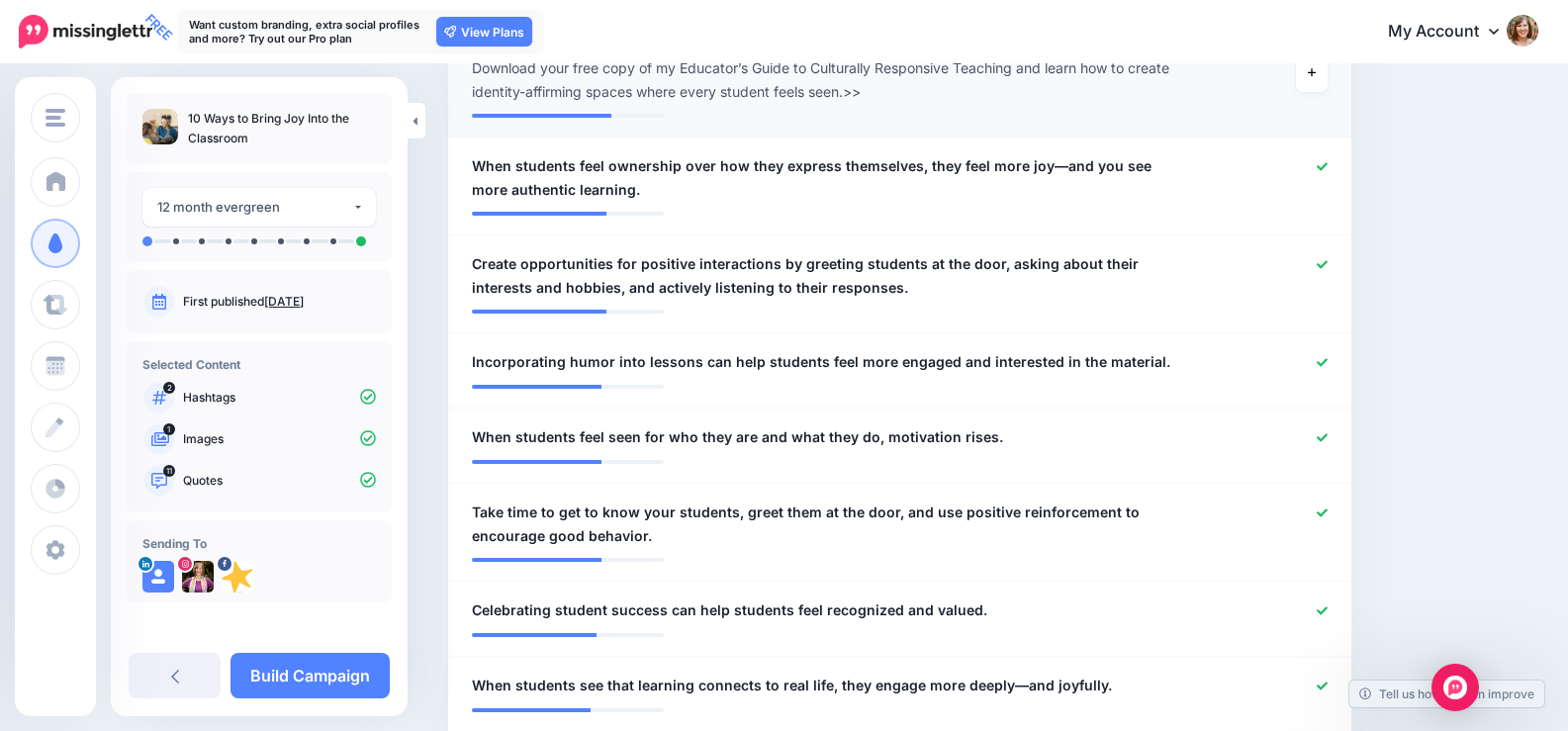
scroll to position [1228, 0]
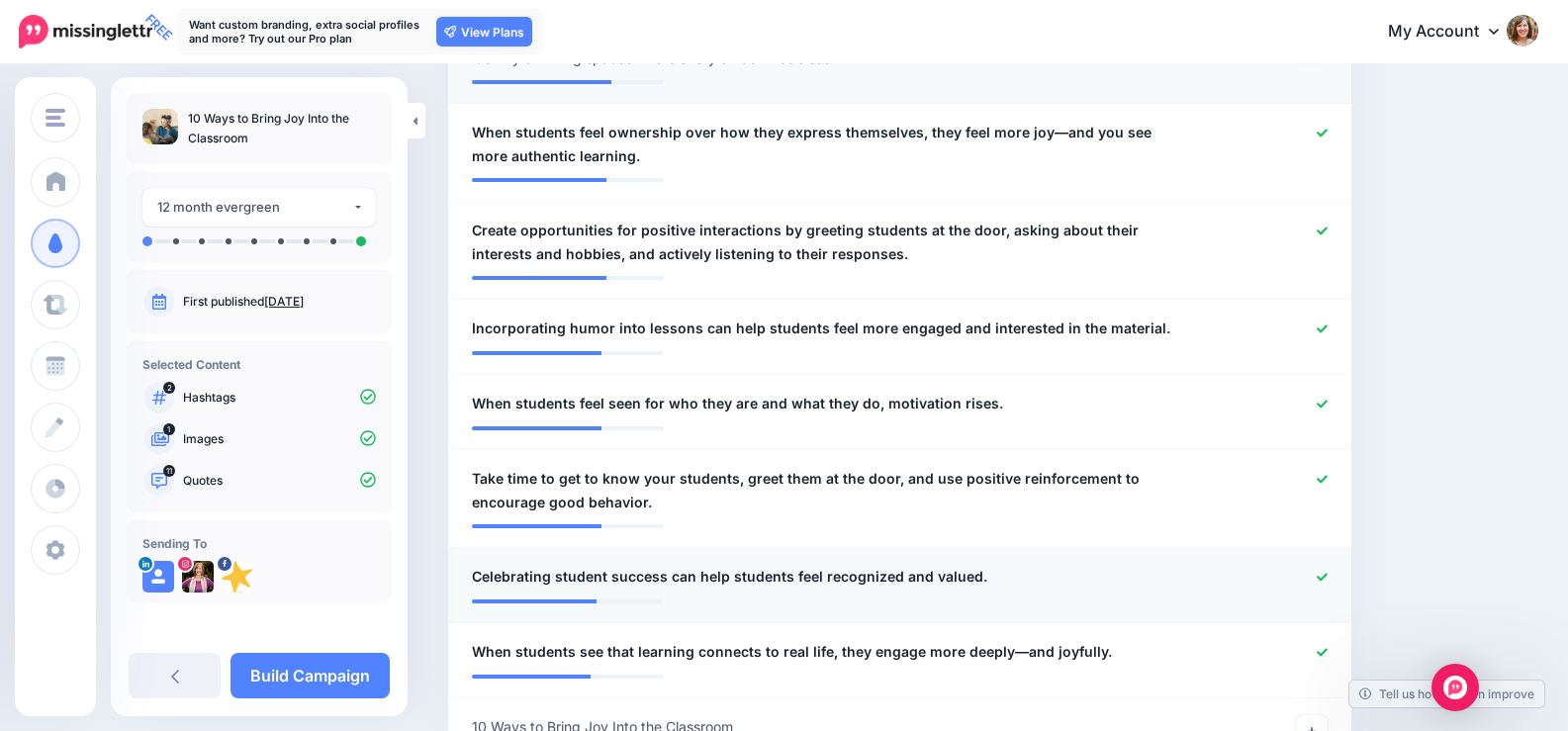
click at [1328, 574] on icon at bounding box center [1322, 577] width 11 height 8
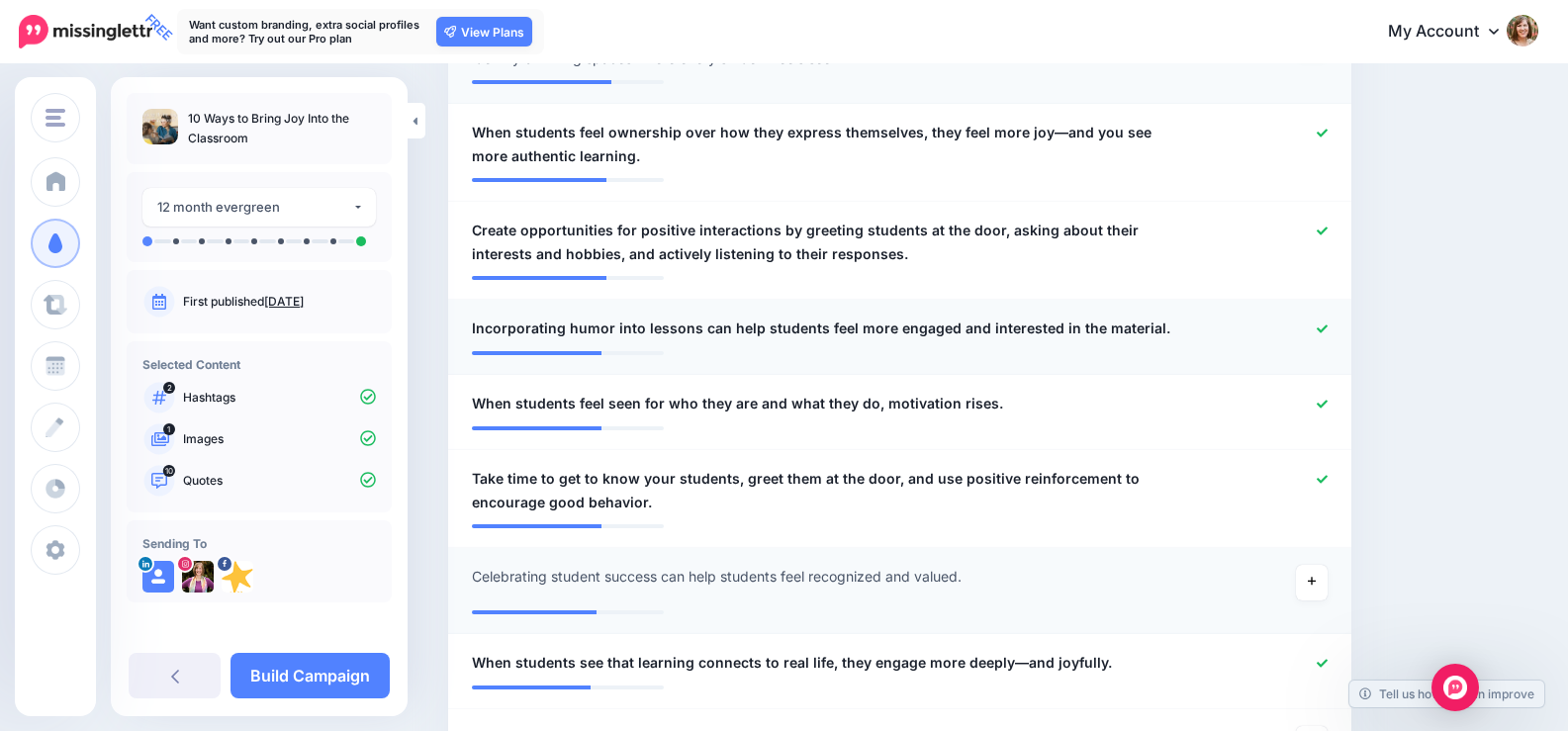
click at [1328, 331] on icon at bounding box center [1322, 328] width 11 height 11
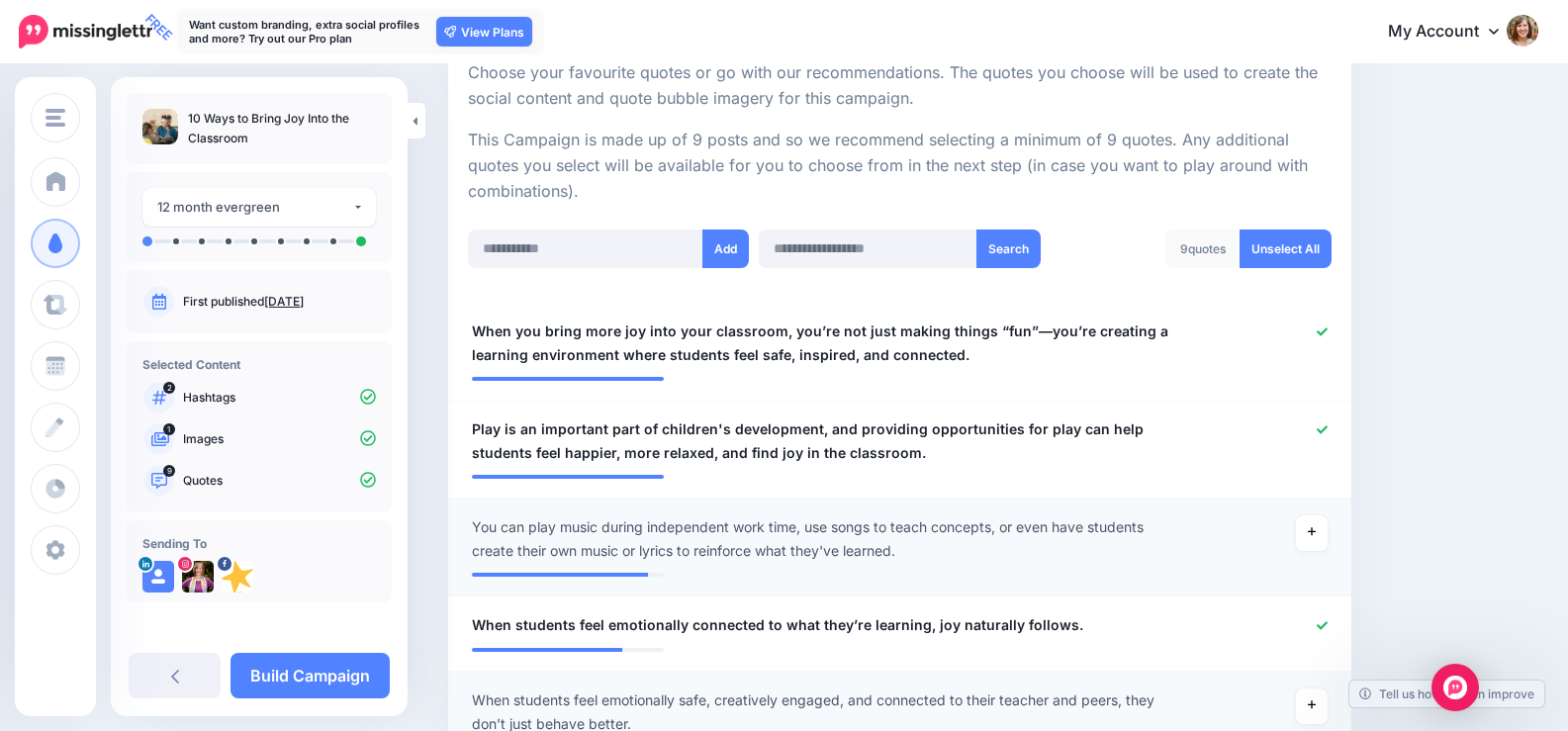
scroll to position [337, 0]
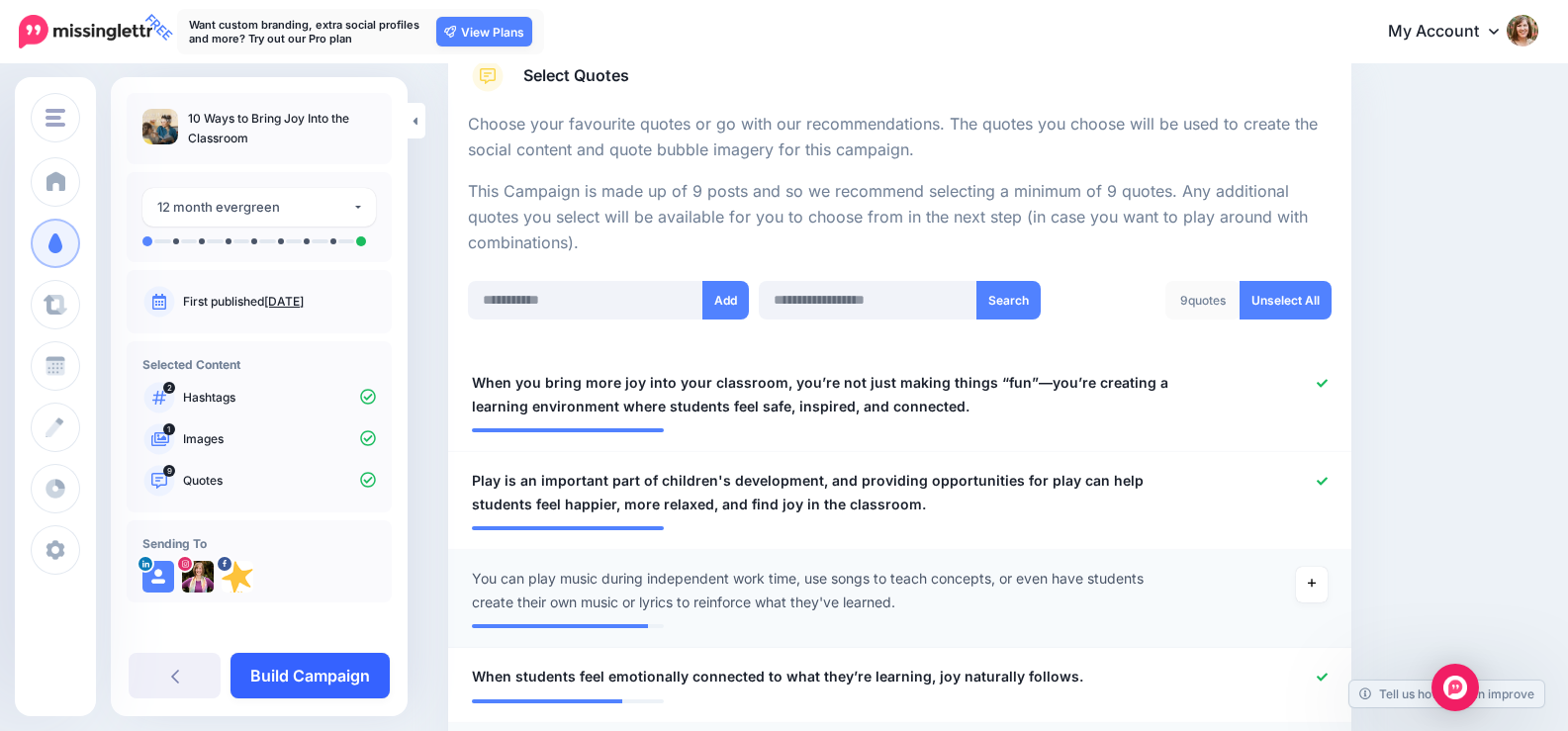
click at [318, 678] on link "Build Campaign" at bounding box center [310, 676] width 159 height 46
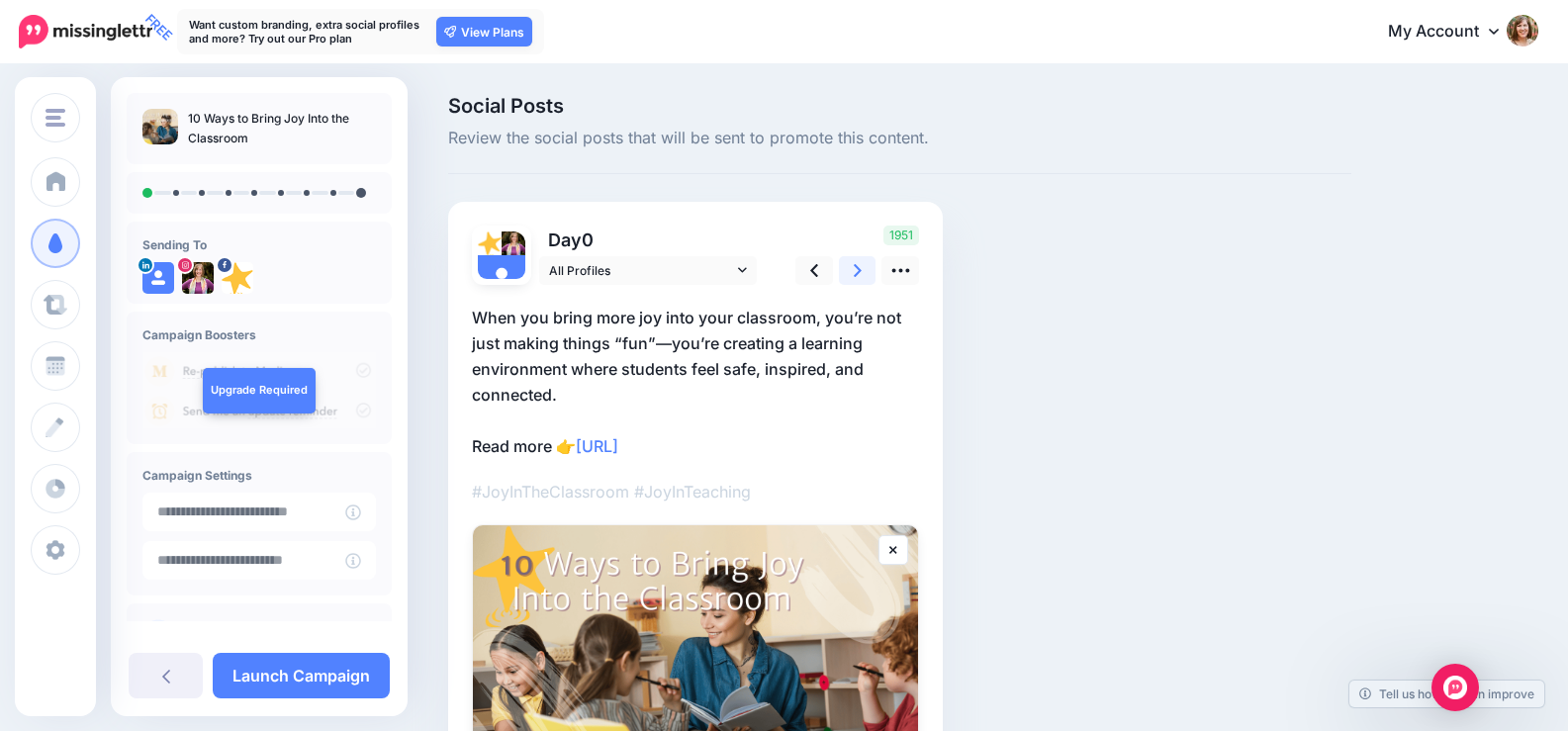
click at [852, 274] on link at bounding box center [858, 271] width 38 height 29
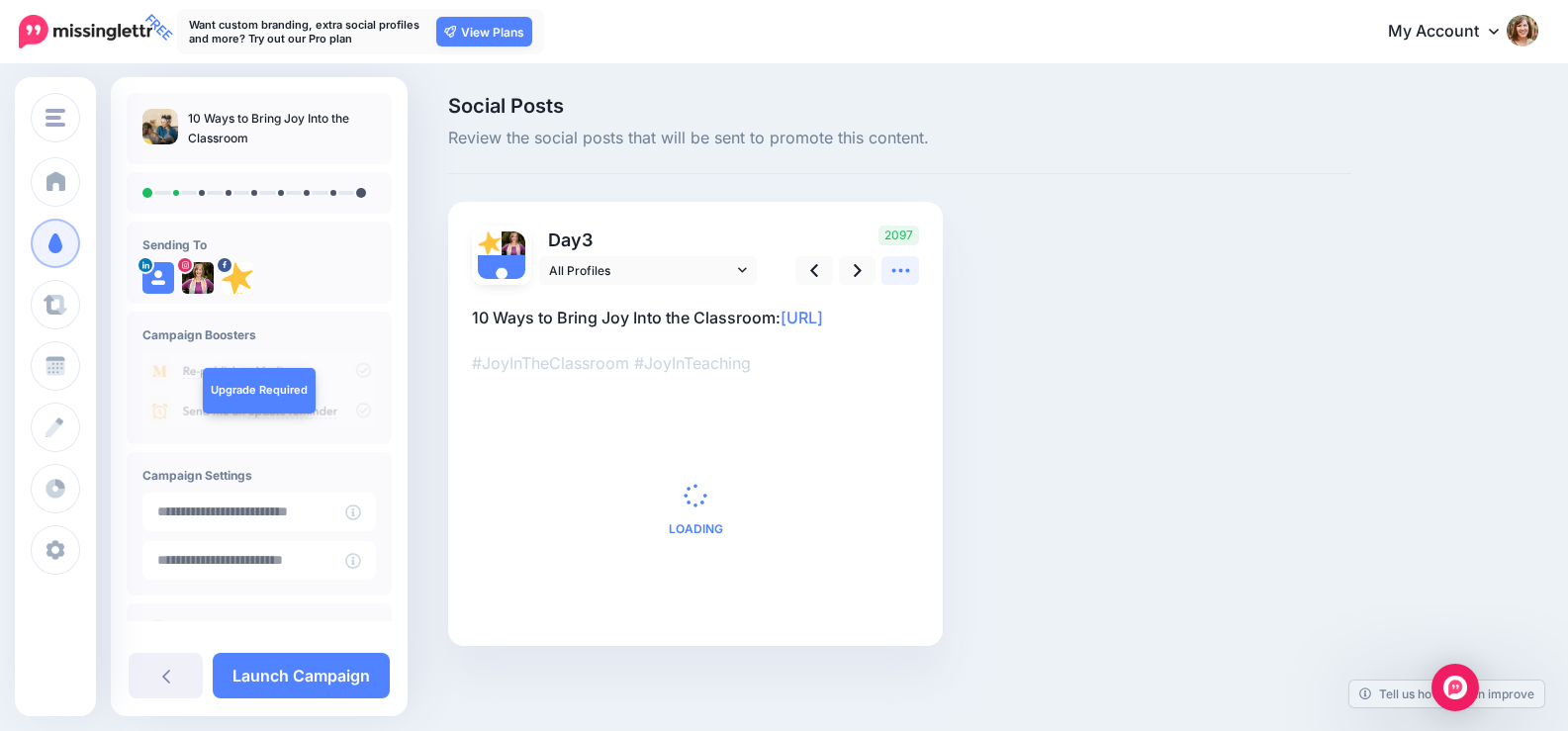
click at [909, 266] on icon at bounding box center [901, 271] width 21 height 21
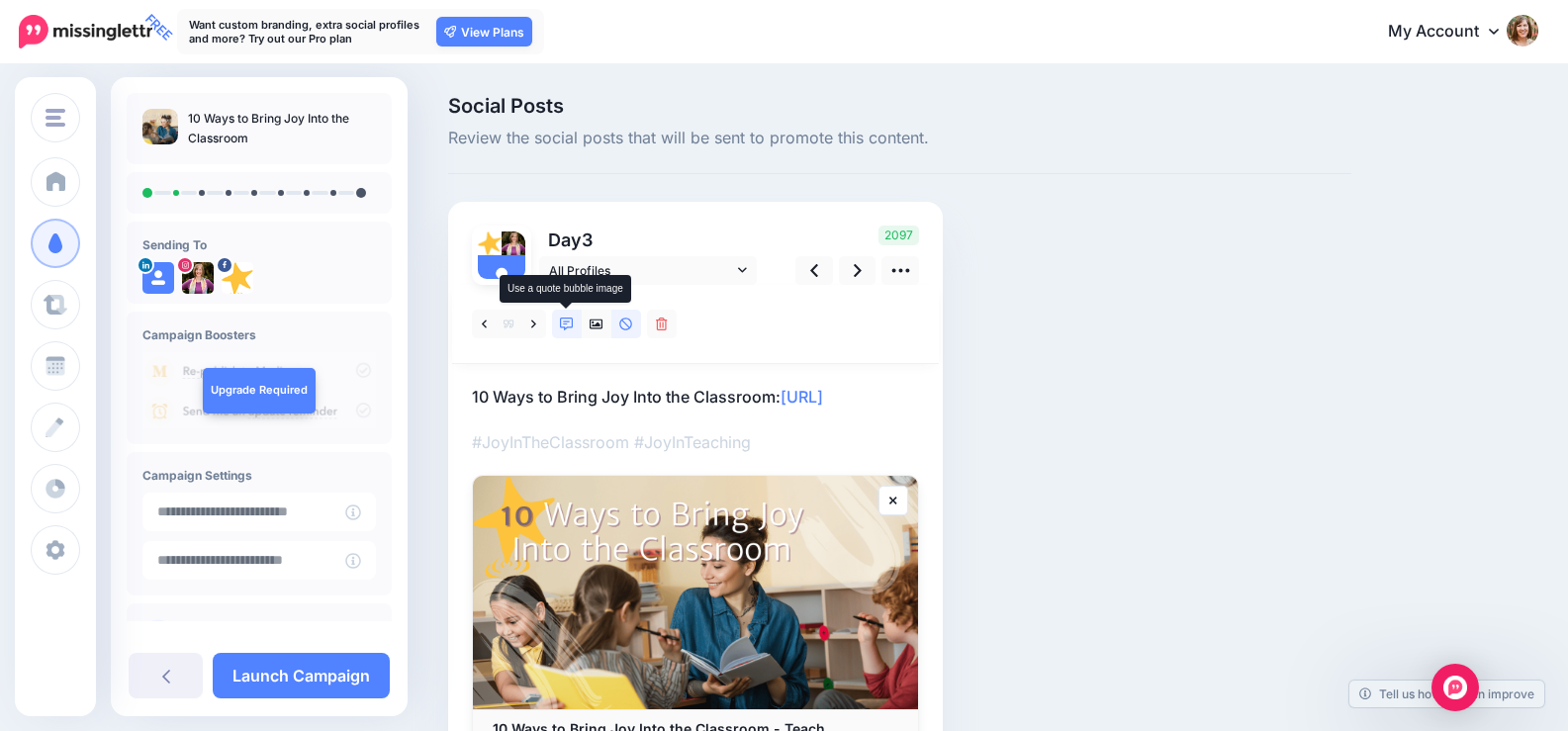
click at [570, 318] on icon at bounding box center [567, 324] width 14 height 14
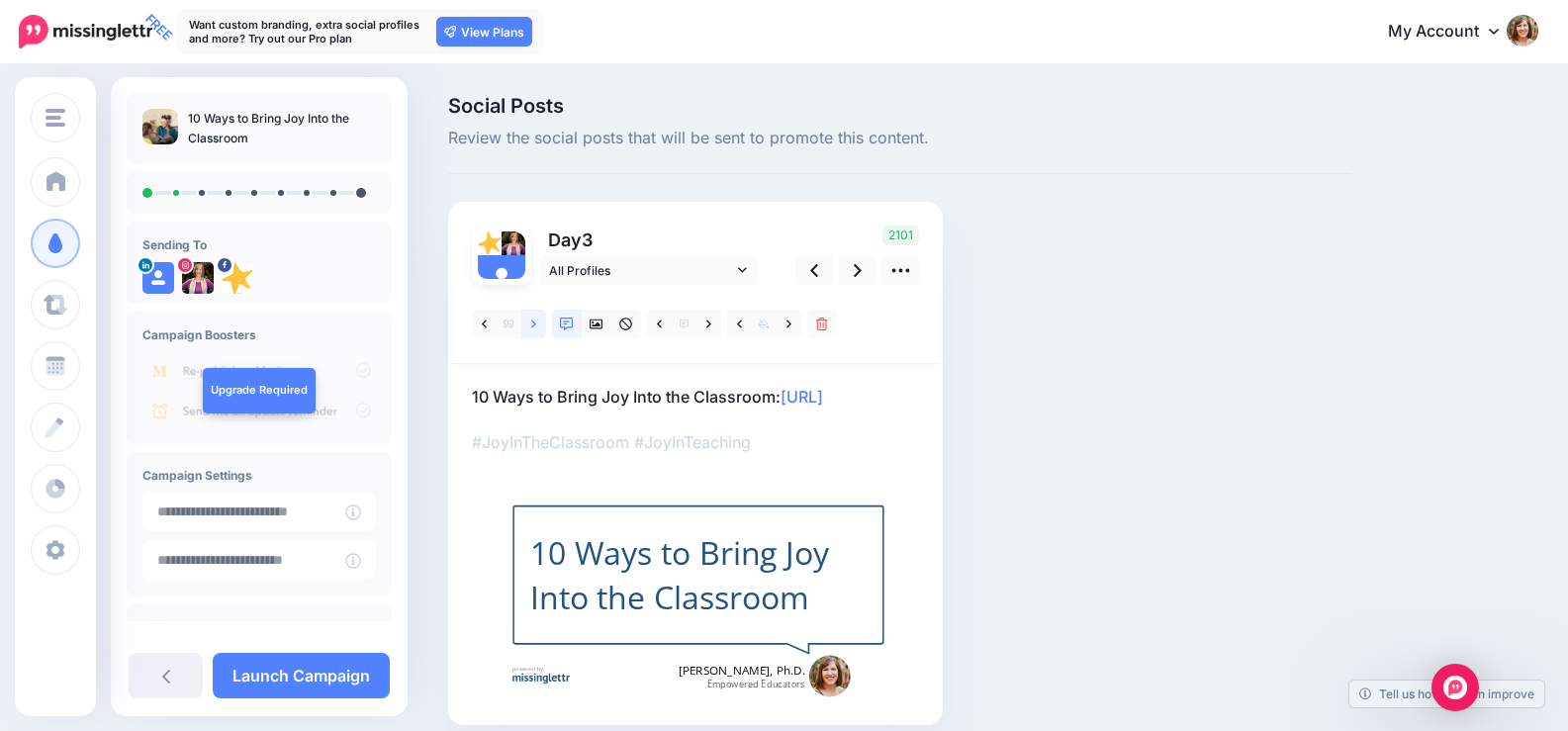
click at [533, 322] on icon at bounding box center [533, 323] width 5 height 8
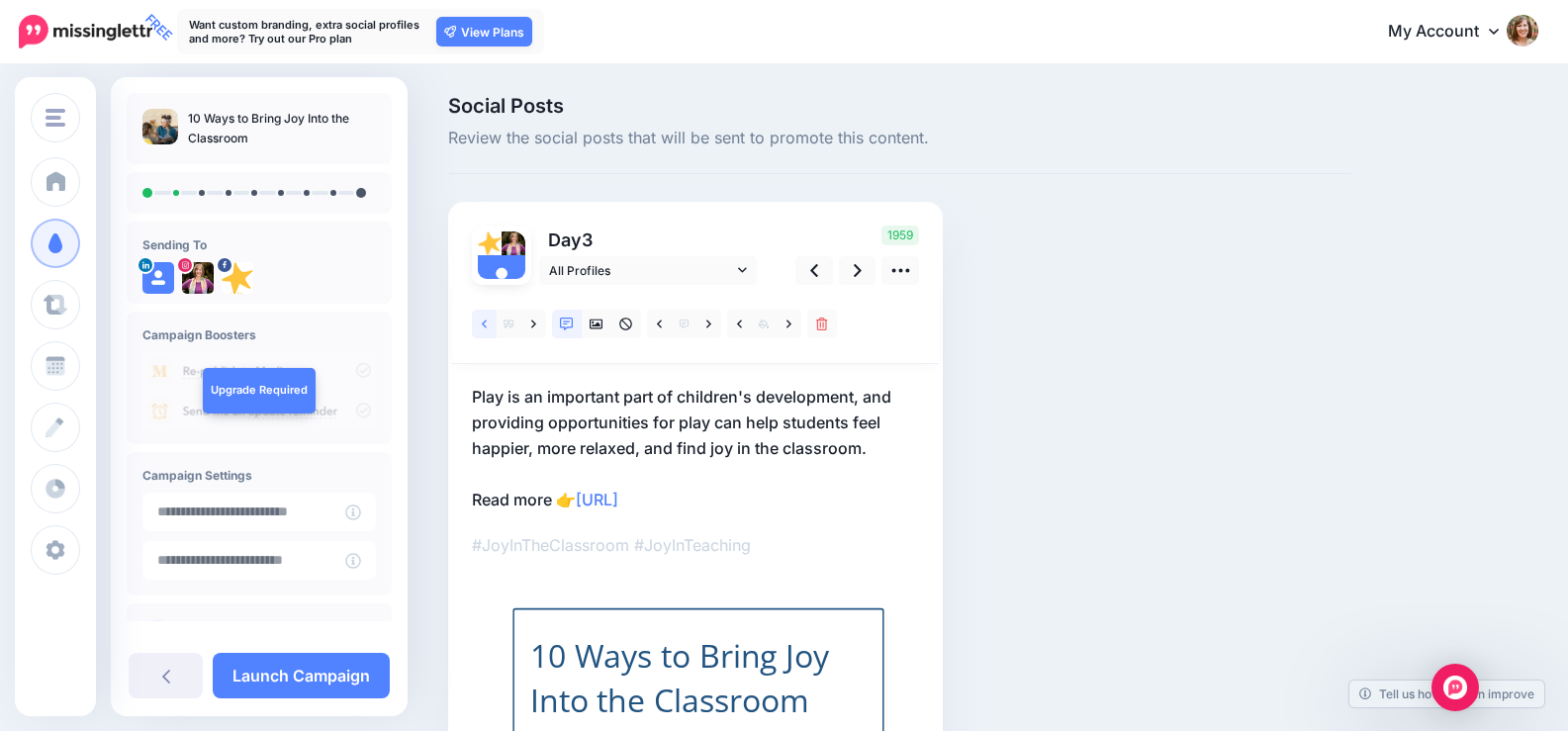
click at [490, 329] on link at bounding box center [484, 323] width 25 height 29
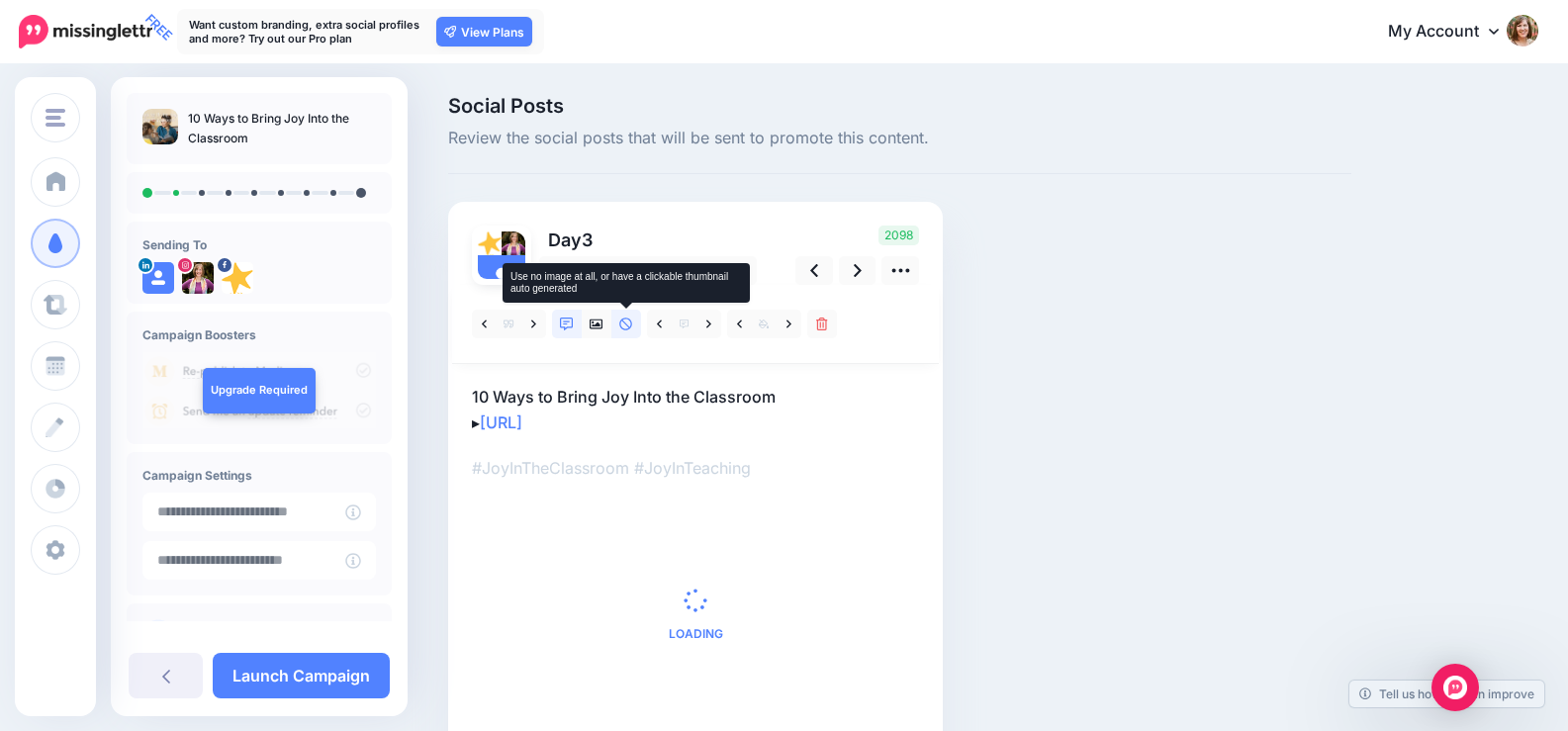
click at [636, 325] on link at bounding box center [626, 323] width 30 height 29
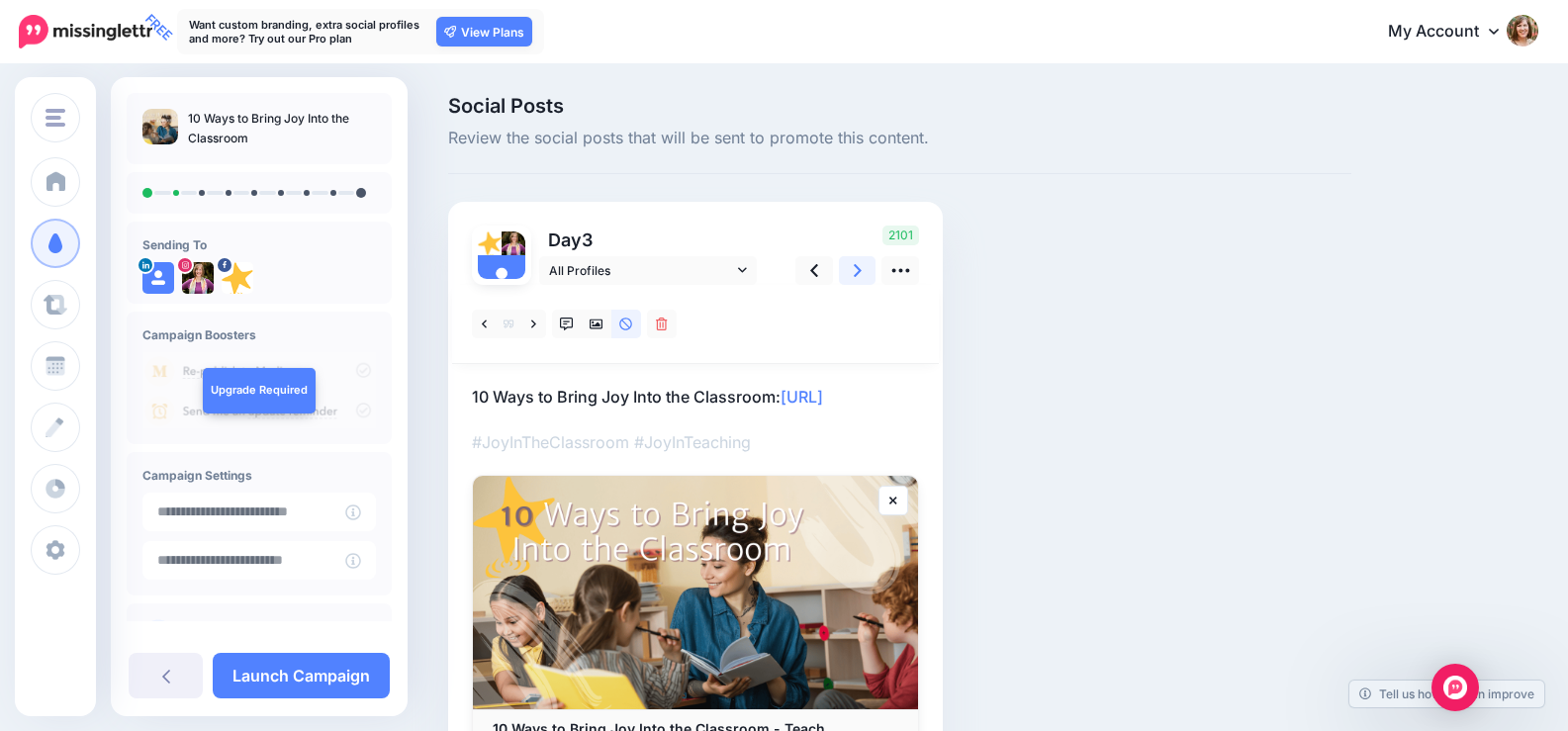
click at [854, 272] on icon at bounding box center [858, 271] width 8 height 21
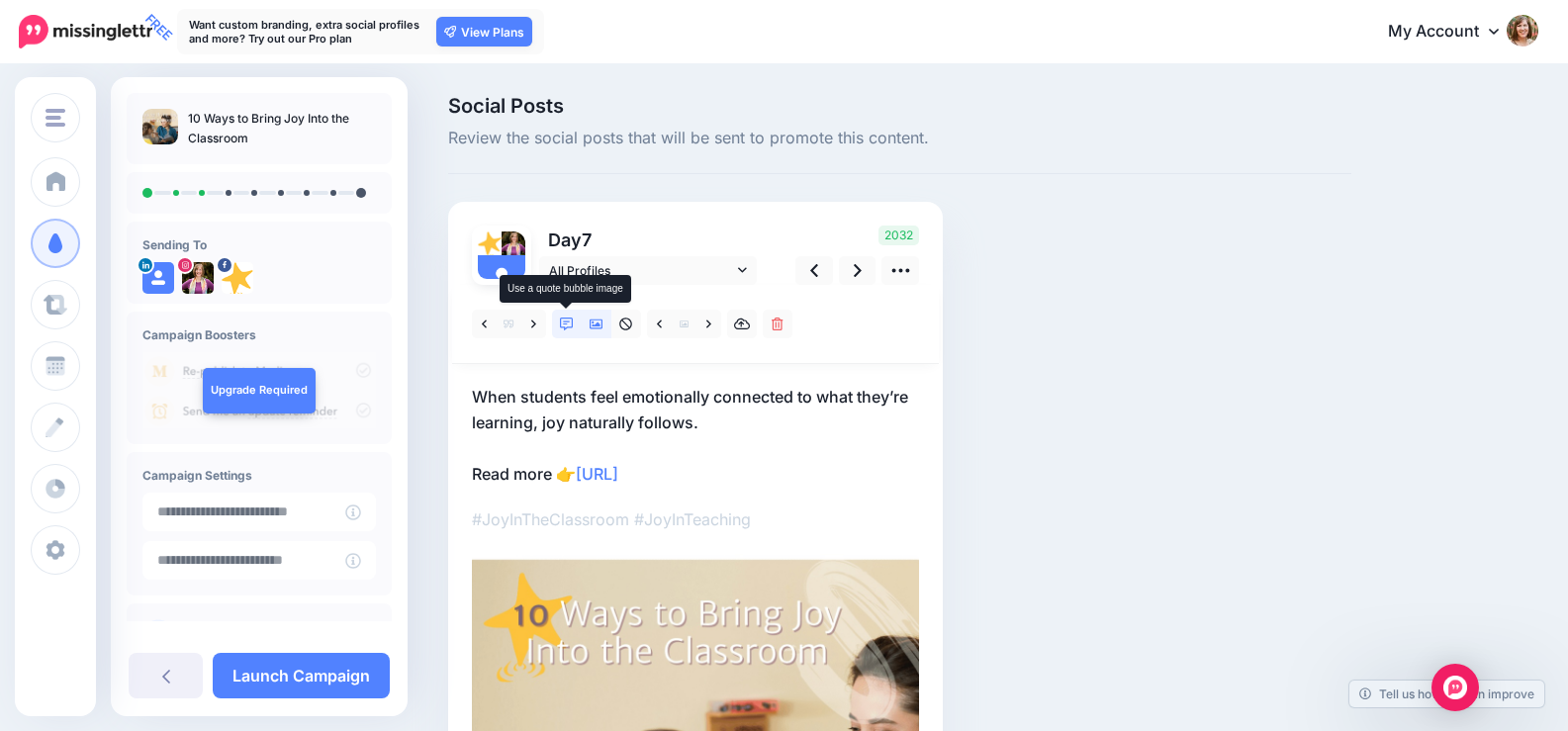
click at [565, 318] on icon at bounding box center [567, 324] width 14 height 14
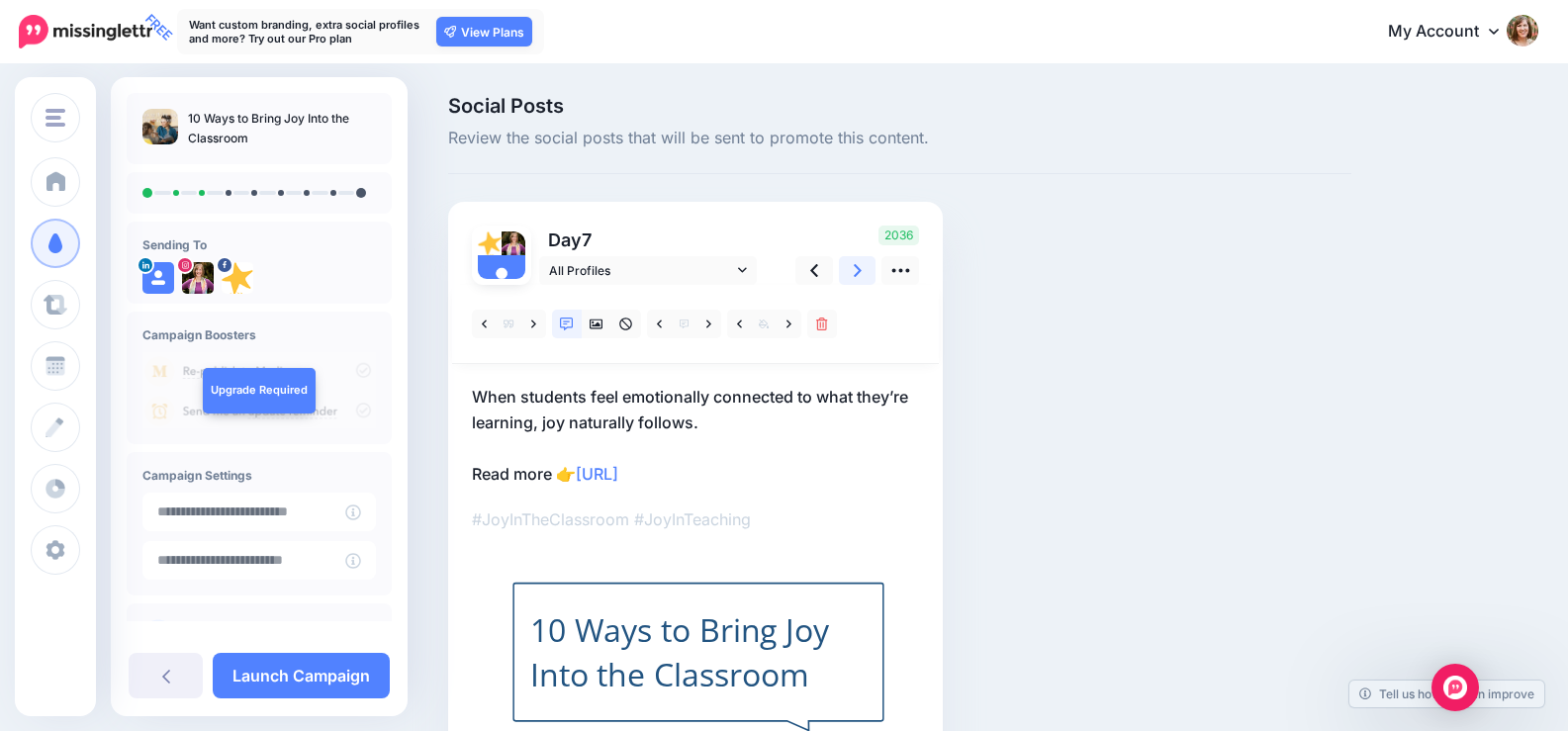
click at [857, 266] on icon at bounding box center [858, 271] width 8 height 21
click at [603, 317] on icon at bounding box center [597, 324] width 14 height 14
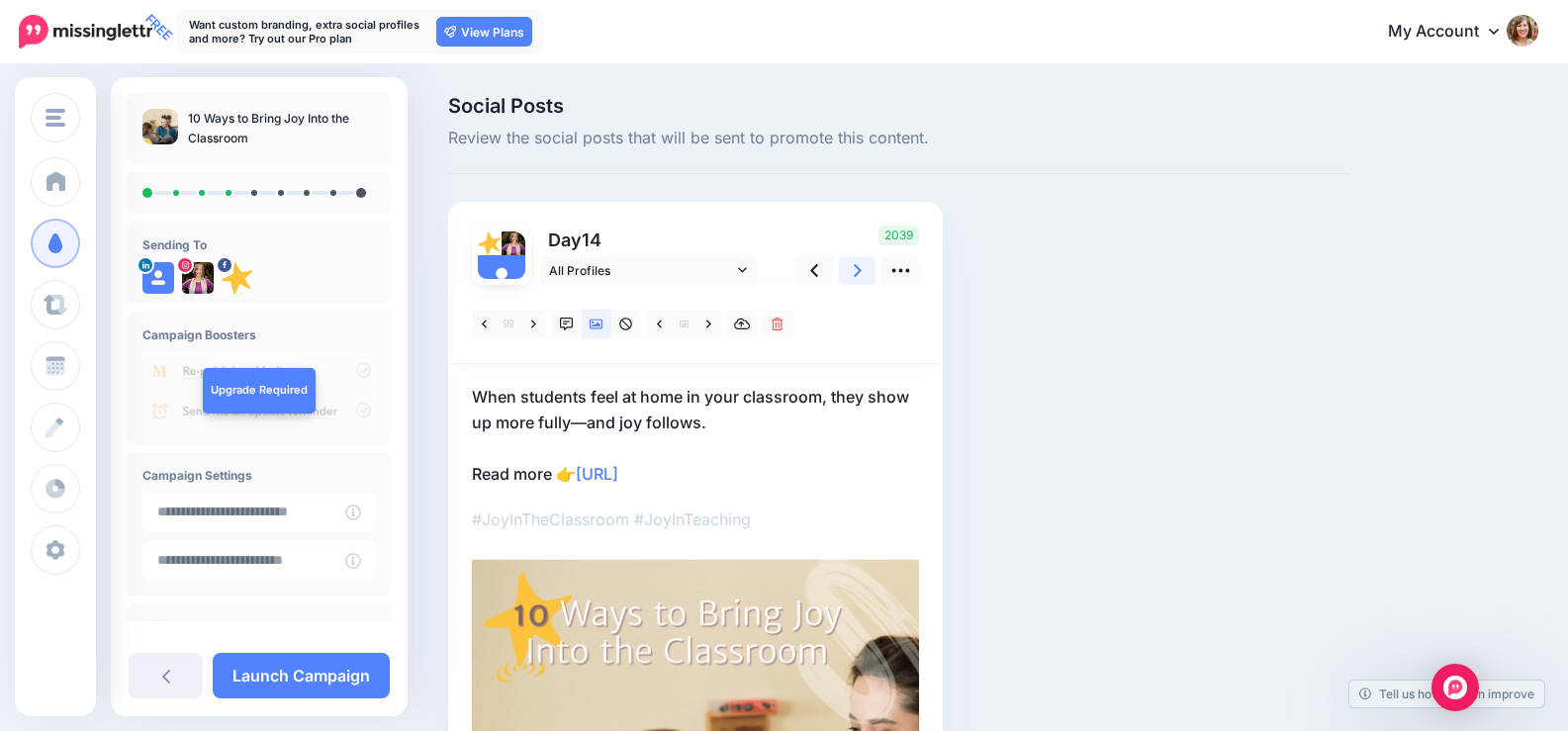
click at [858, 271] on icon at bounding box center [858, 271] width 8 height 21
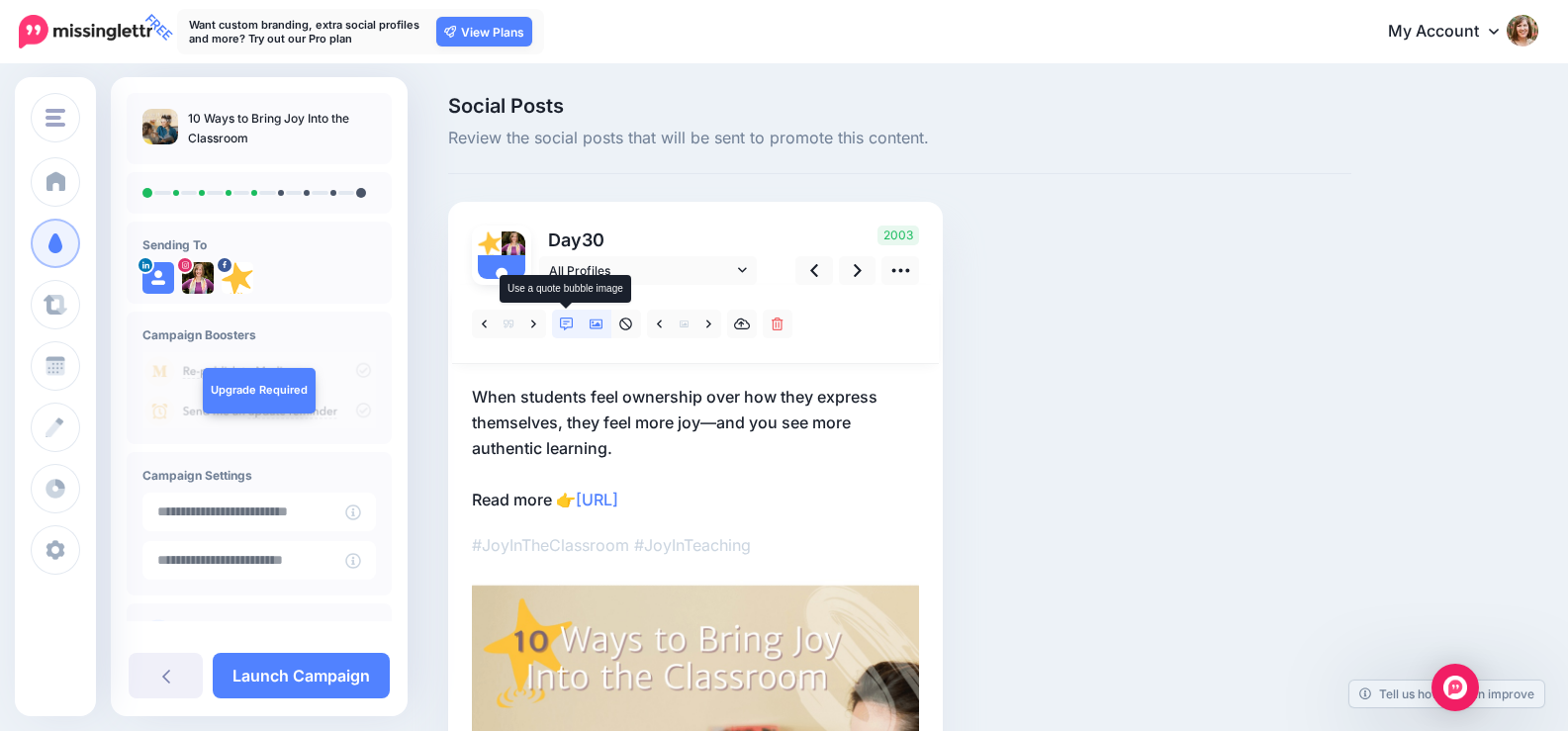
click at [568, 327] on icon at bounding box center [567, 324] width 14 height 14
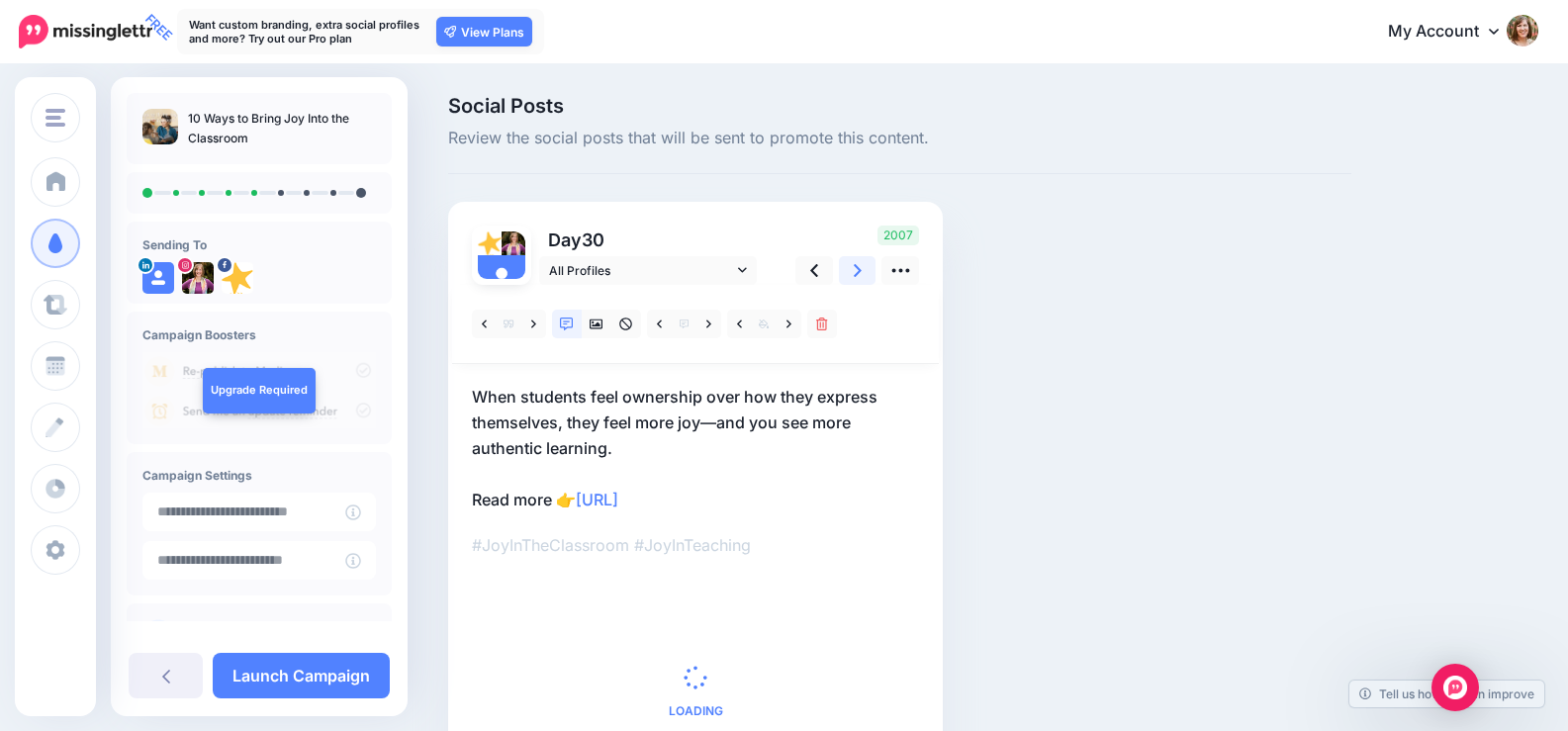
click at [858, 269] on icon at bounding box center [858, 271] width 8 height 13
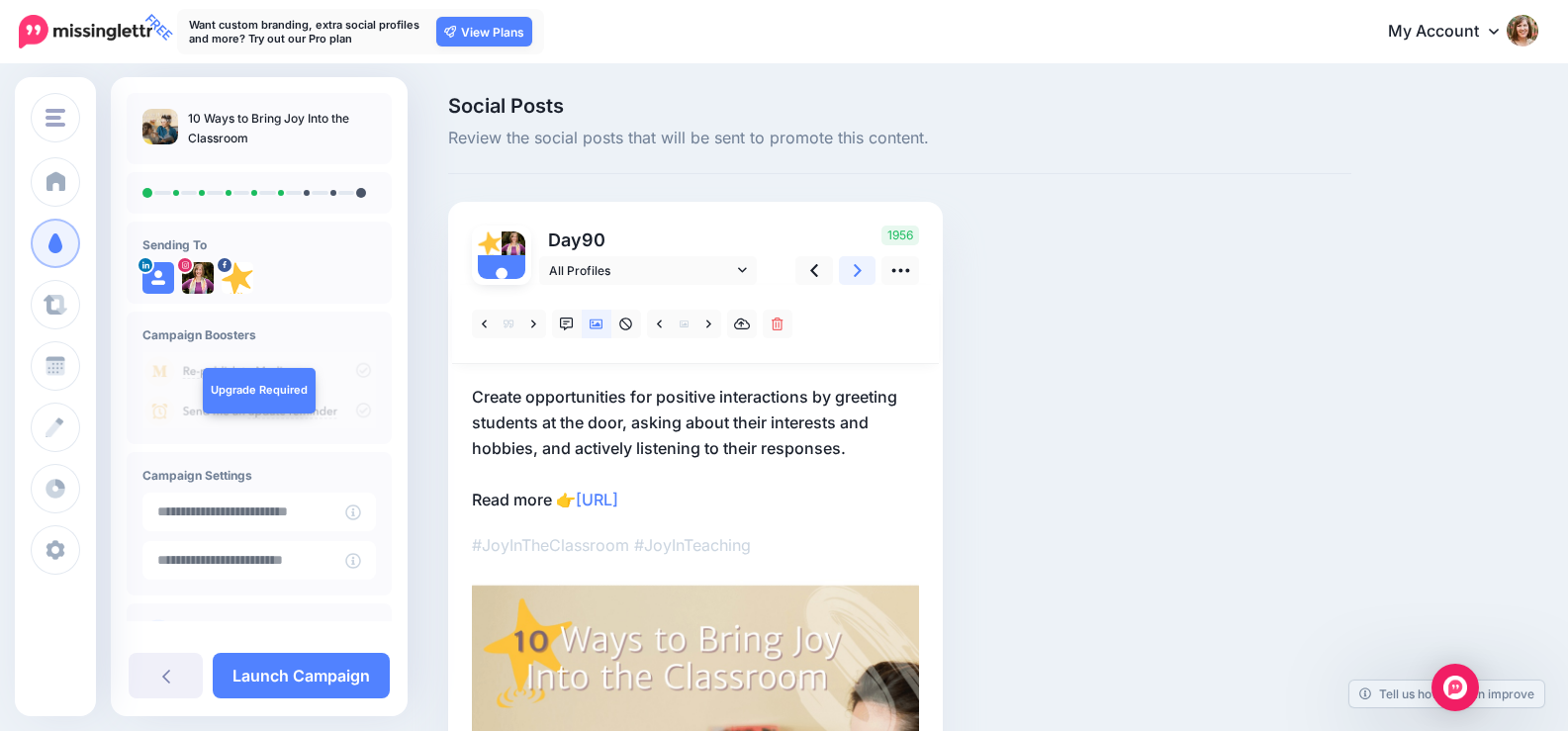
click at [858, 269] on icon at bounding box center [858, 271] width 8 height 13
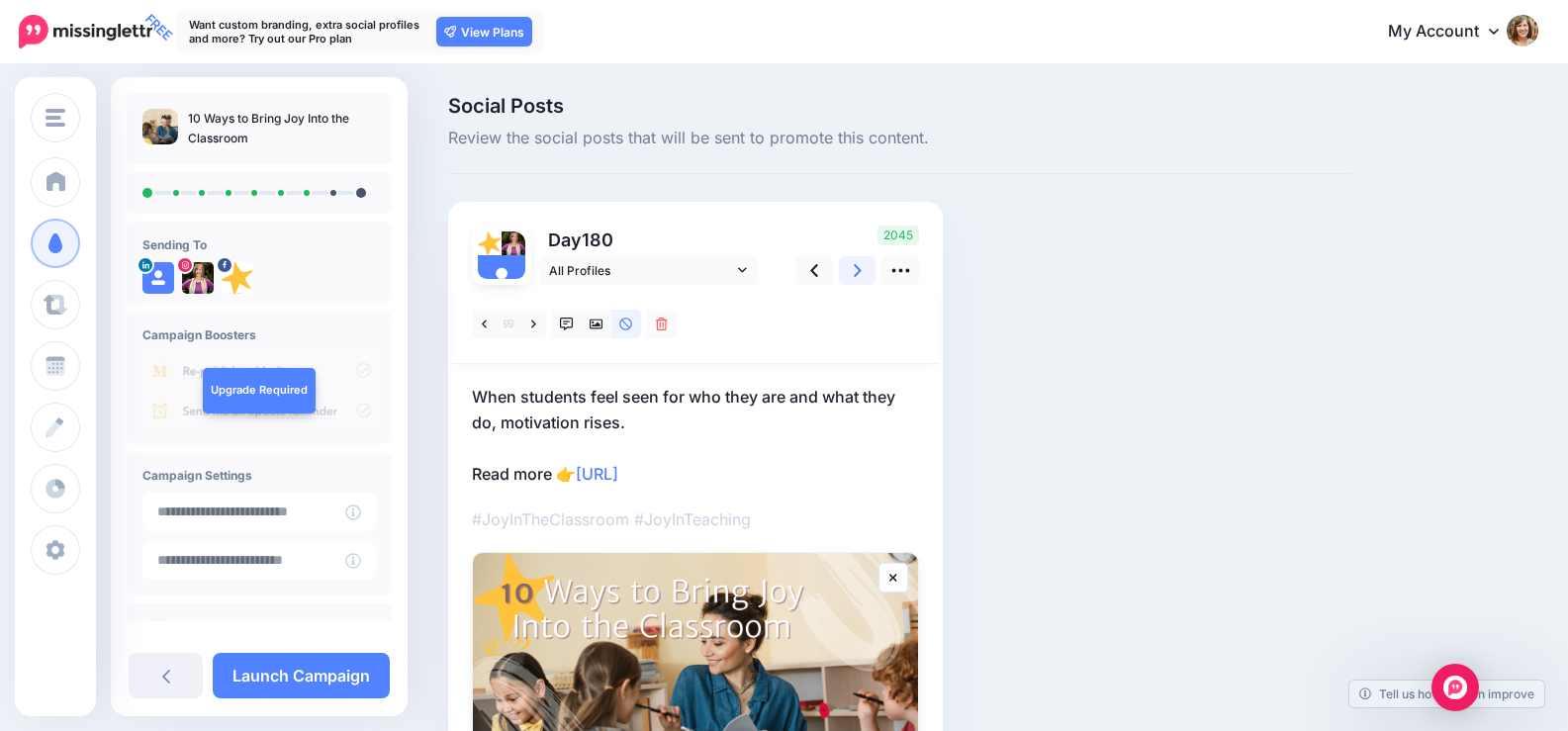
click at [858, 269] on icon at bounding box center [858, 271] width 8 height 13
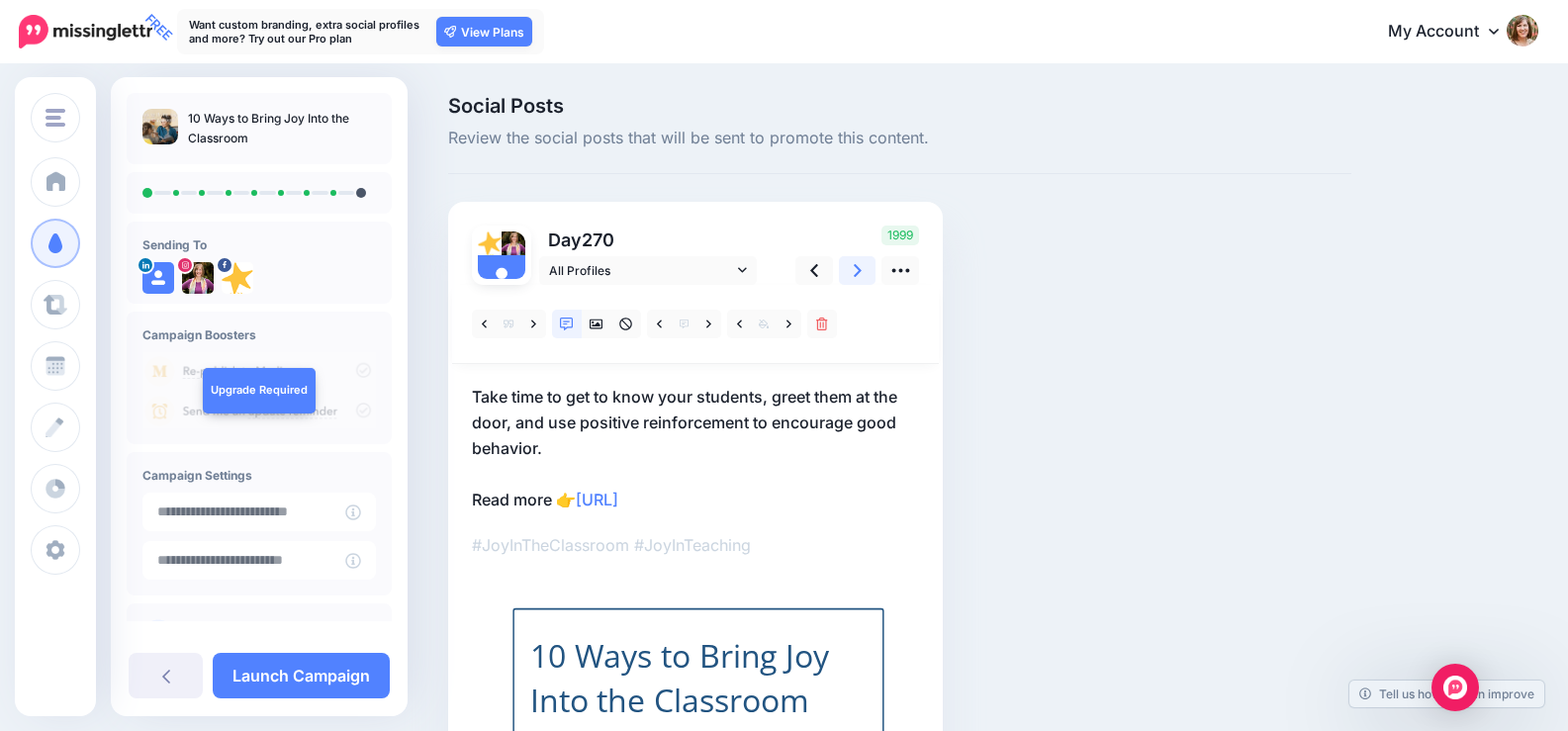
click at [858, 269] on icon at bounding box center [858, 271] width 8 height 13
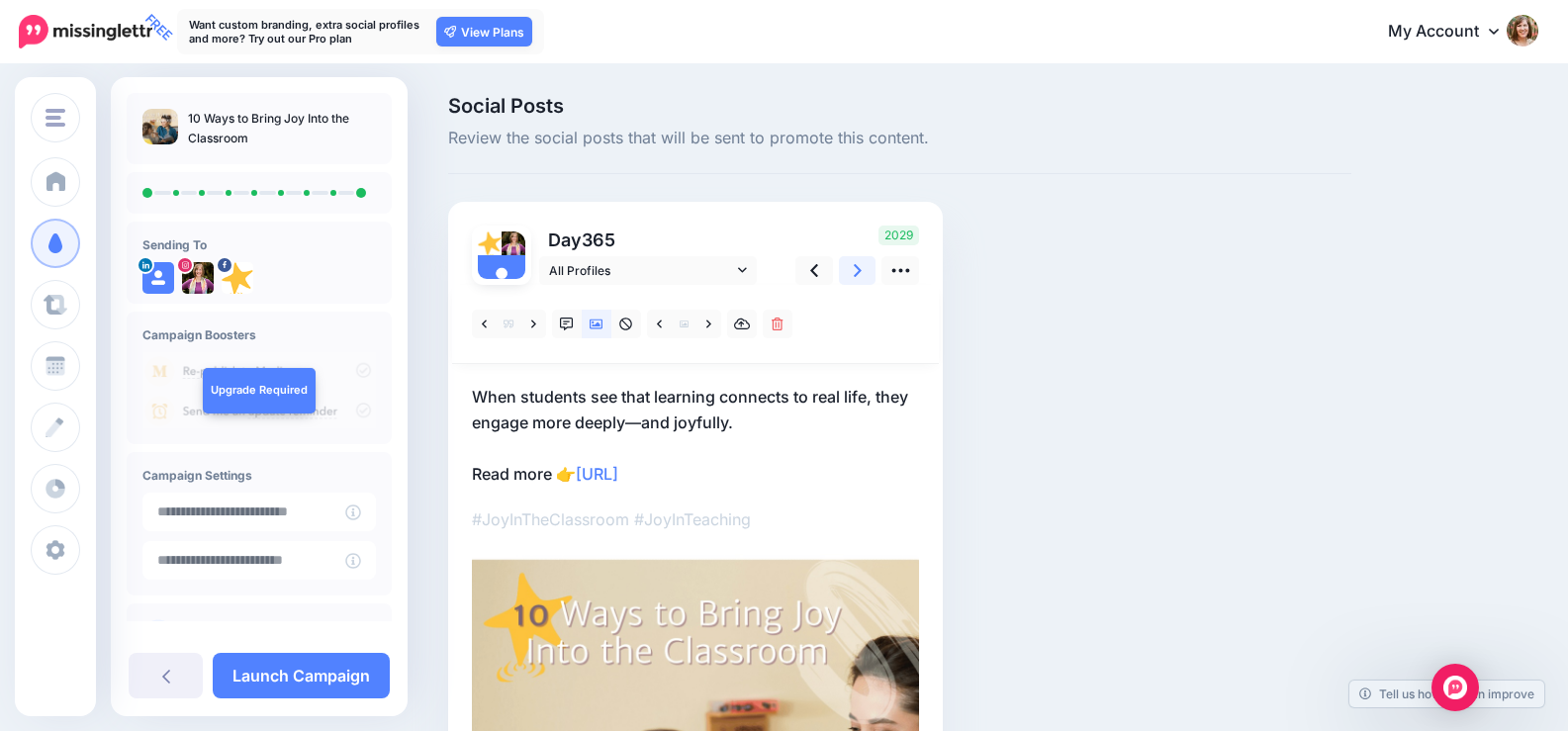
click at [858, 269] on icon at bounding box center [858, 271] width 8 height 13
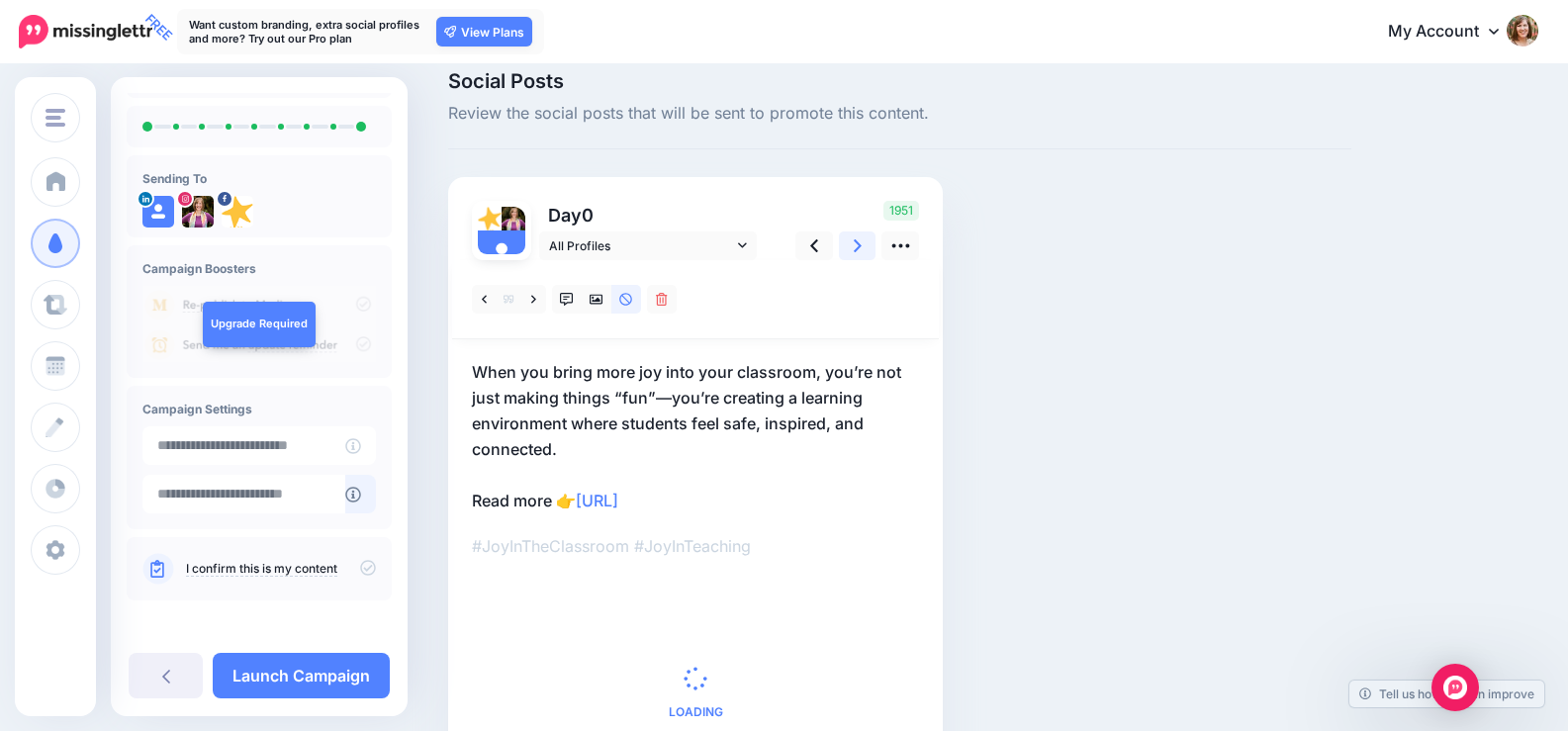
scroll to position [99, 0]
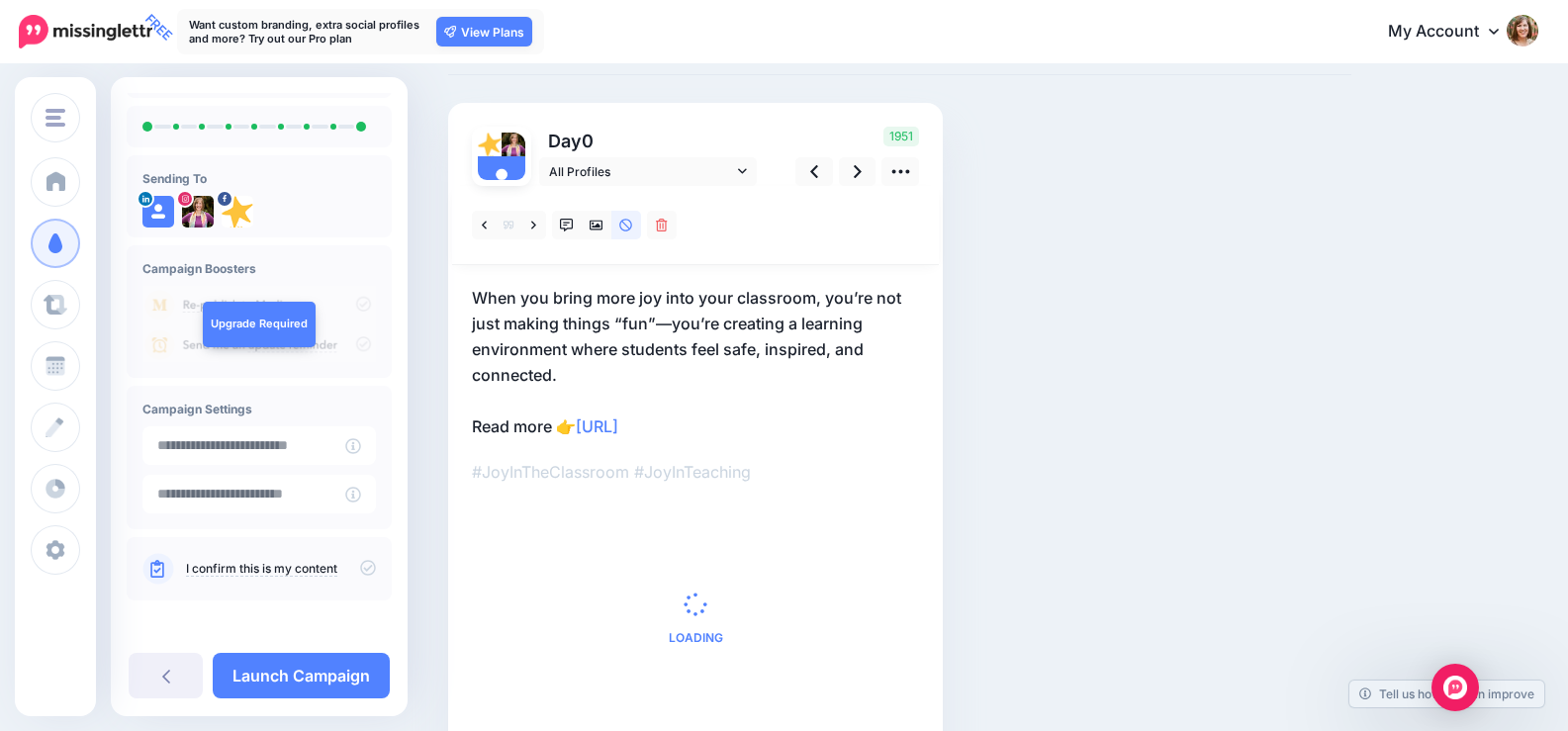
click at [354, 575] on p "I confirm this is my content" at bounding box center [280, 569] width 190 height 18
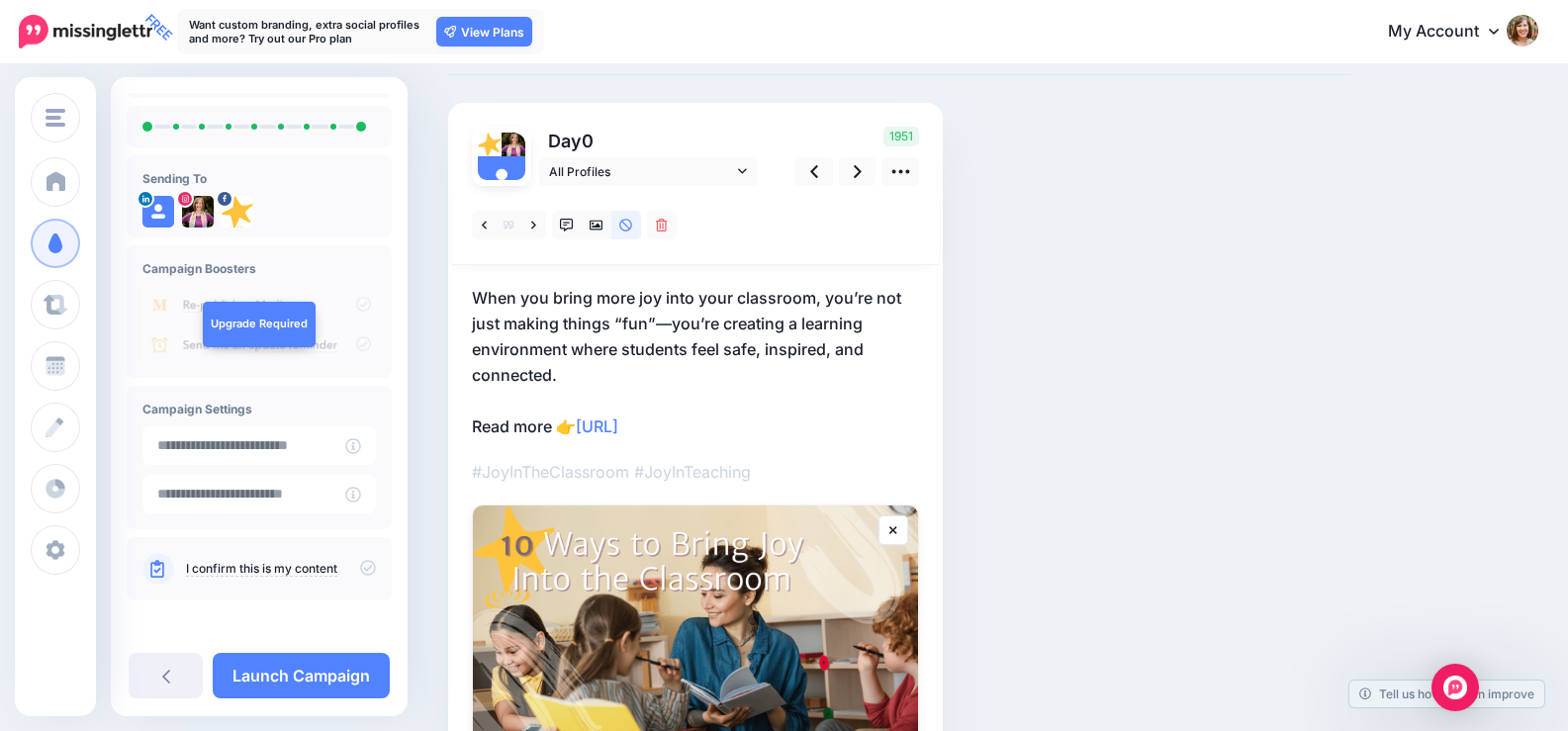
click at [360, 560] on icon at bounding box center [368, 568] width 16 height 16
click at [320, 684] on link "Launch Campaign" at bounding box center [301, 676] width 177 height 46
